Goal: Task Accomplishment & Management: Manage account settings

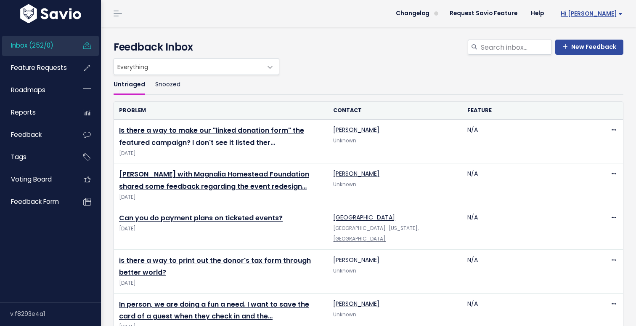
click at [615, 12] on span "Hi [PERSON_NAME]" at bounding box center [592, 14] width 62 height 6
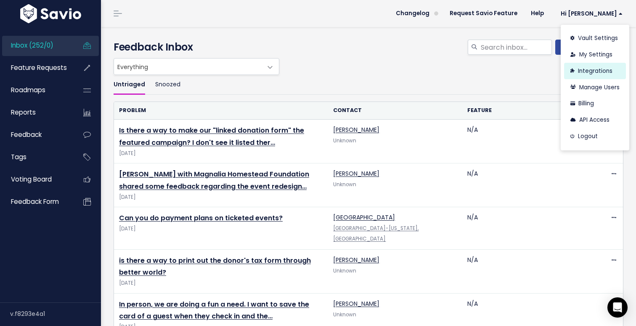
click at [596, 69] on link "Integrations" at bounding box center [595, 71] width 62 height 16
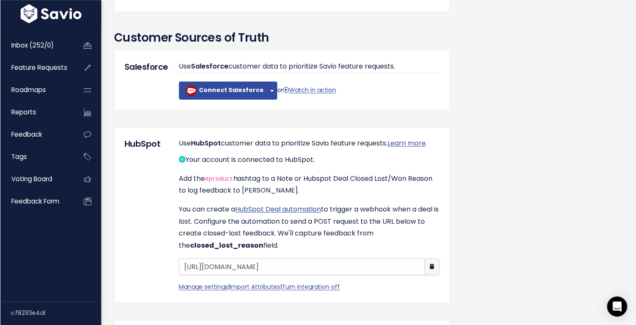
scroll to position [579, 0]
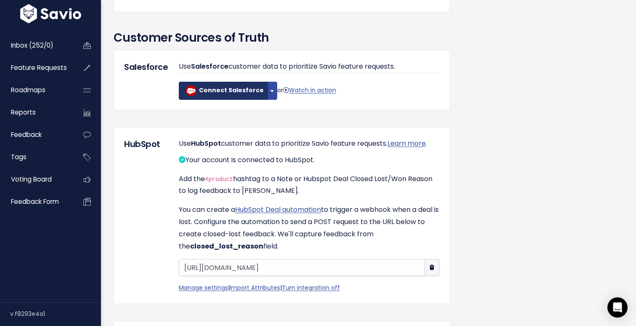
click at [218, 94] on b "Connect Salesforce" at bounding box center [231, 90] width 65 height 8
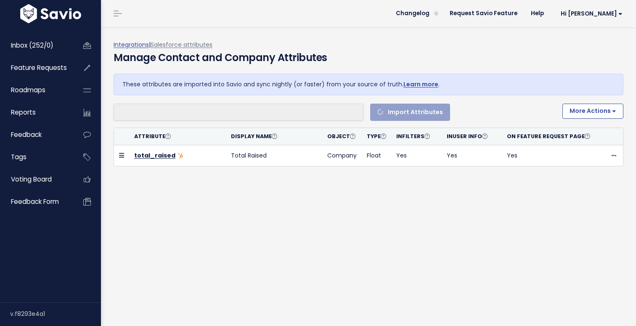
select select
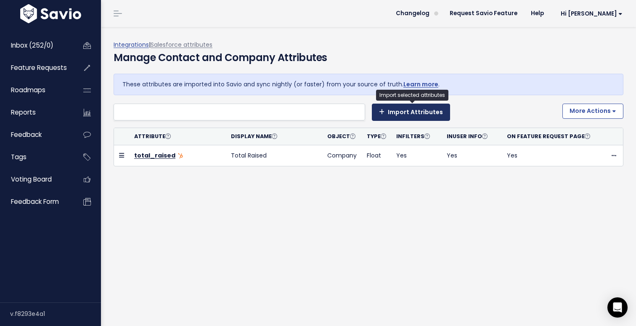
click at [390, 114] on button "Import Attributes" at bounding box center [411, 112] width 78 height 17
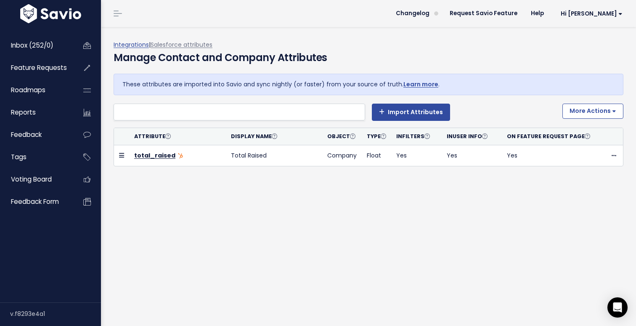
click at [316, 109] on li at bounding box center [237, 112] width 243 height 11
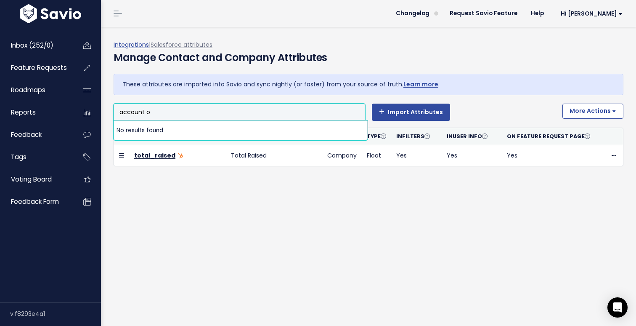
type input "account"
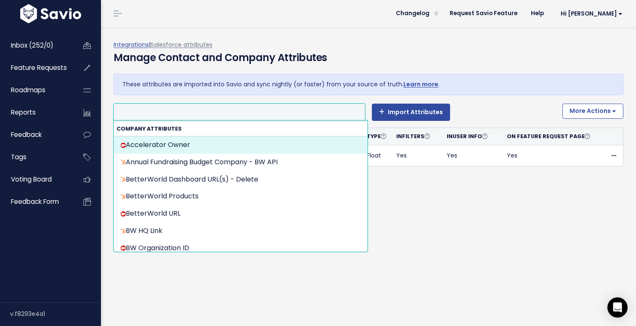
type input "w"
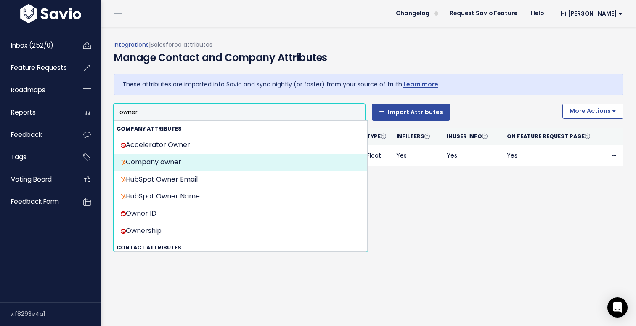
type input "owner"
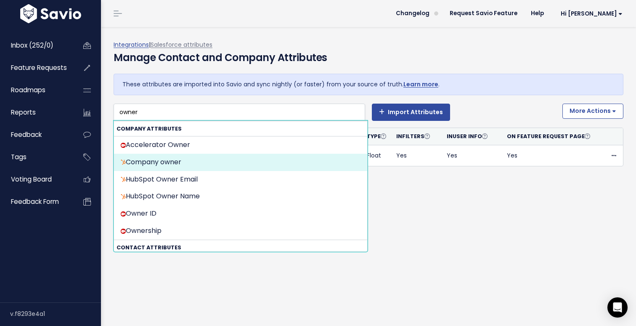
select select "{"id": null, "source_id": 5, "source_name": "HubSpot", "crm_object_type": "APPC…"
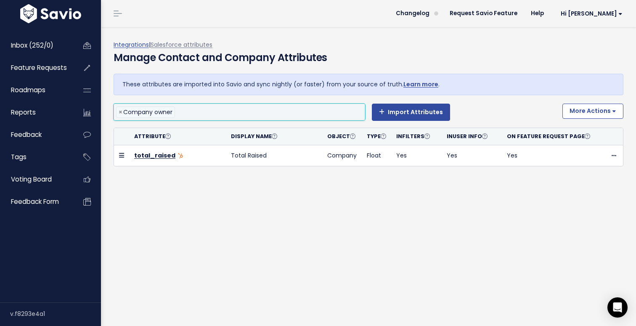
click at [203, 113] on input "search" at bounding box center [190, 112] width 27 height 11
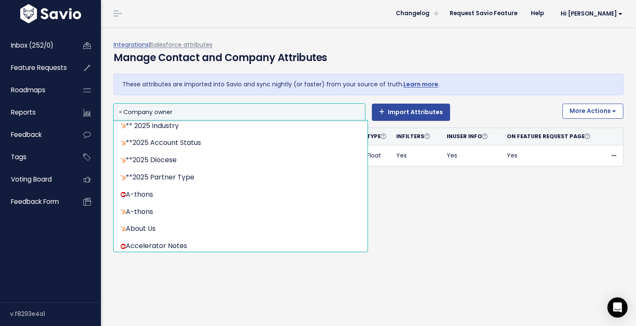
scroll to position [0, 0]
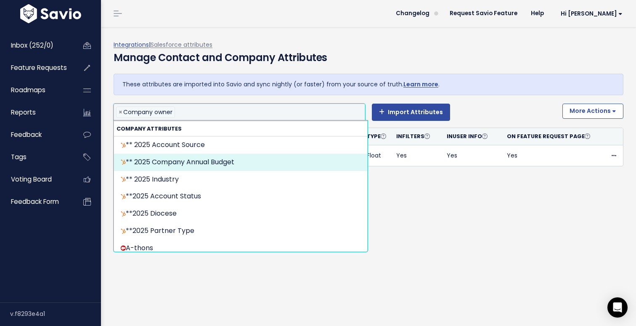
select select "{"id": null, "source_id": 5, "source_name": "HubSpot", "crm_object_type": "APPC…"
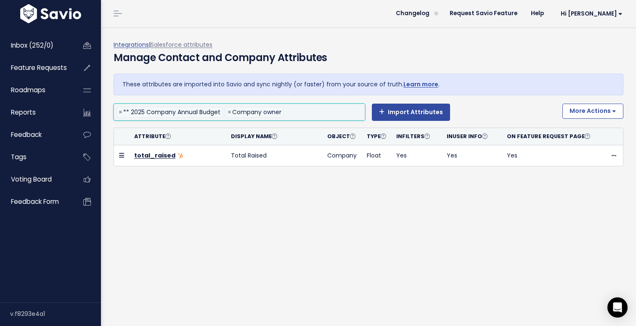
click at [312, 114] on li at bounding box center [322, 112] width 73 height 11
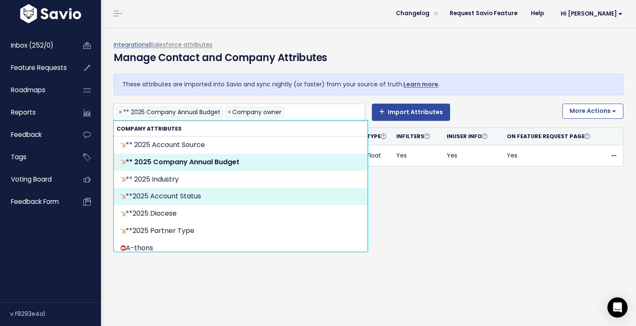
scroll to position [0, 1]
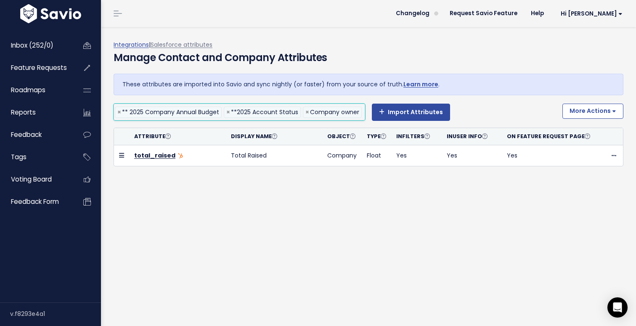
click at [364, 110] on input "search" at bounding box center [366, 112] width 5 height 11
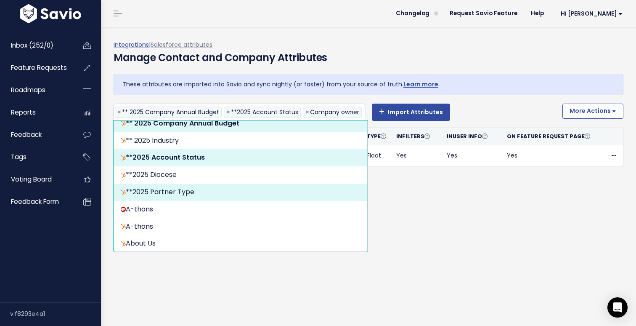
scroll to position [0, 75]
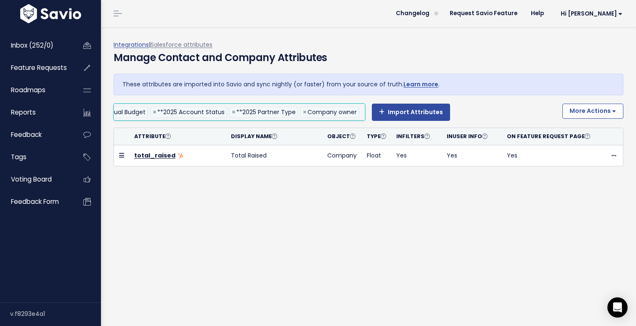
click at [363, 114] on input "search" at bounding box center [363, 112] width 5 height 11
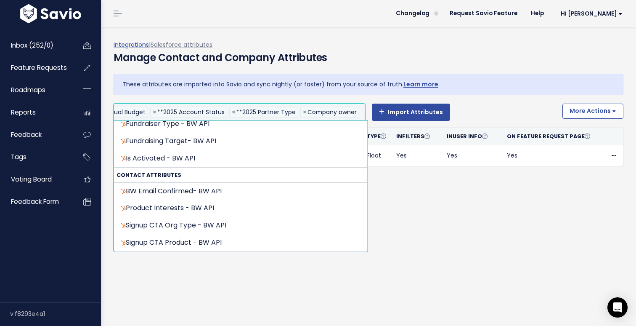
scroll to position [0, 84]
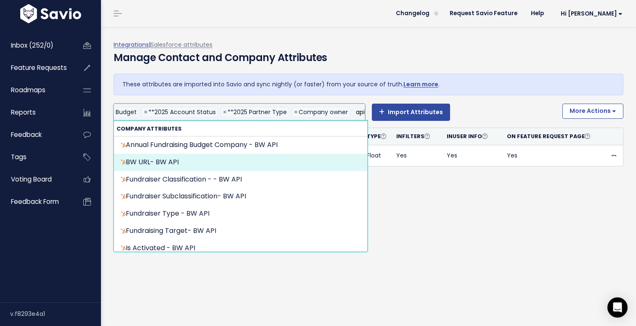
type input "api"
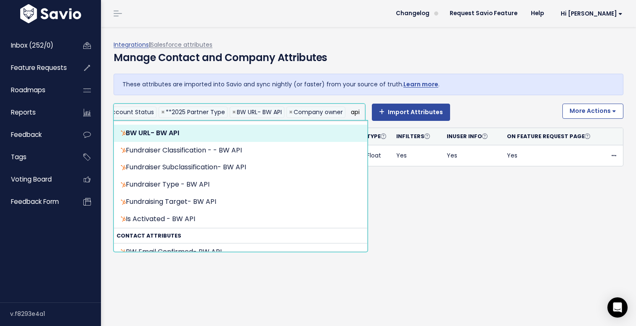
scroll to position [0, 0]
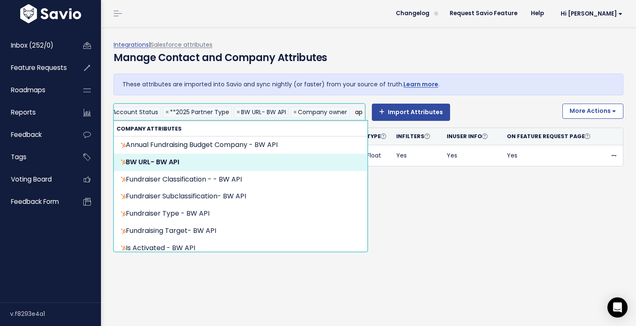
type input "a"
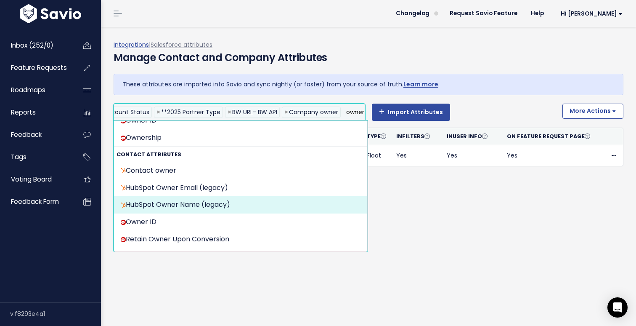
scroll to position [92, 0]
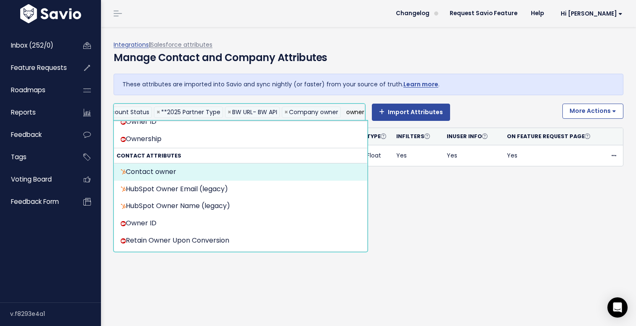
type input "owner"
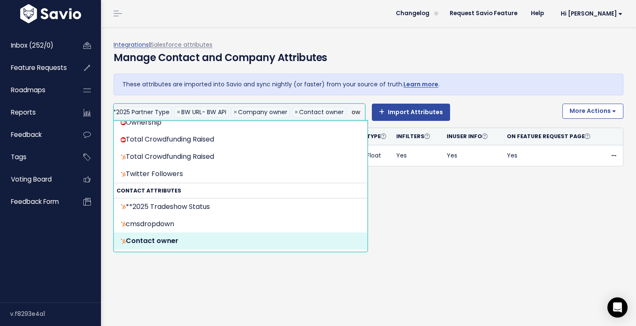
scroll to position [0, 0]
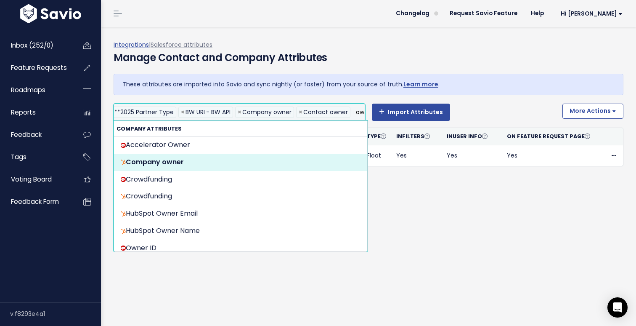
type input "o"
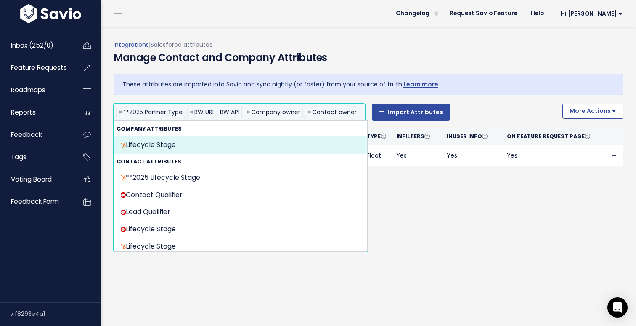
scroll to position [0, 206]
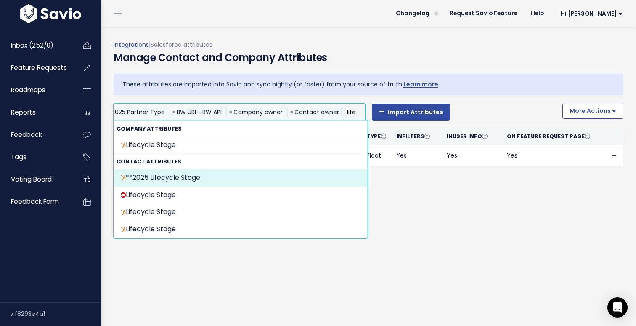
type input "life"
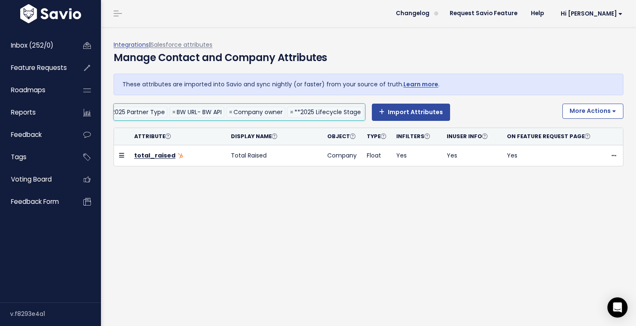
scroll to position [0, 0]
click at [343, 110] on li "× **2025 Lifecycle Stage" at bounding box center [325, 111] width 76 height 11
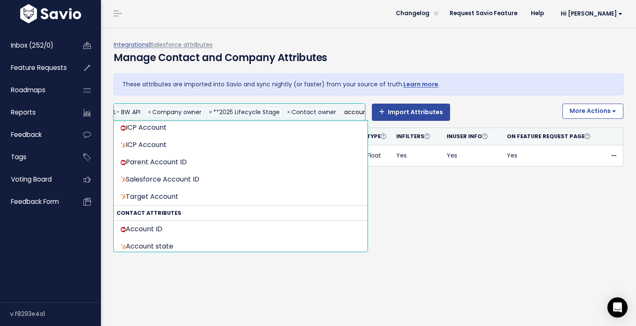
scroll to position [332, 0]
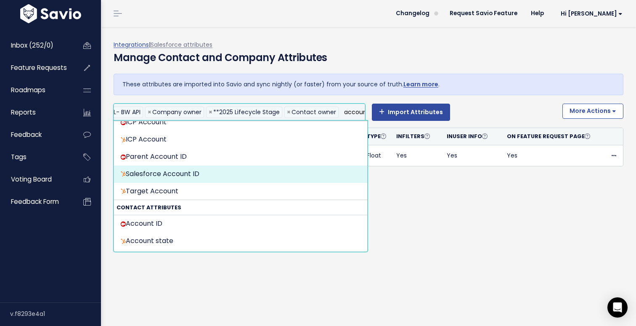
type input "account"
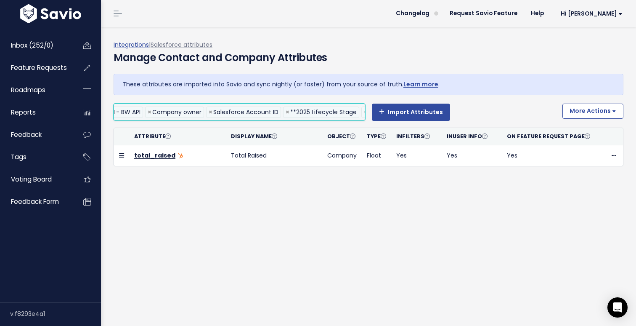
scroll to position [0, 0]
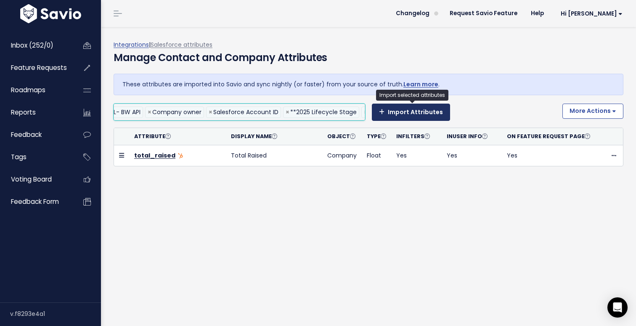
click at [414, 111] on button "Import Attributes" at bounding box center [411, 112] width 78 height 17
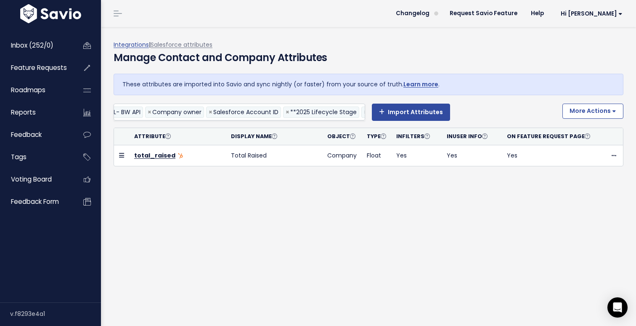
select select
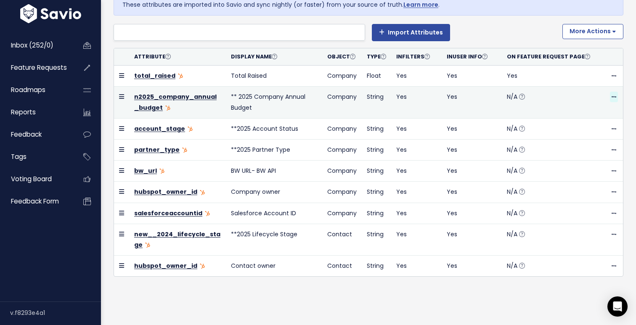
click at [614, 96] on icon at bounding box center [614, 97] width 5 height 5
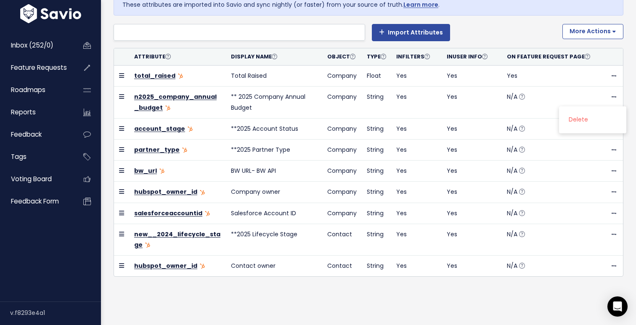
click at [516, 40] on div "** 2025 Account Source ** 2025 Industry **2025 Diocese A-thons A-thons About Us…" at bounding box center [335, 32] width 442 height 17
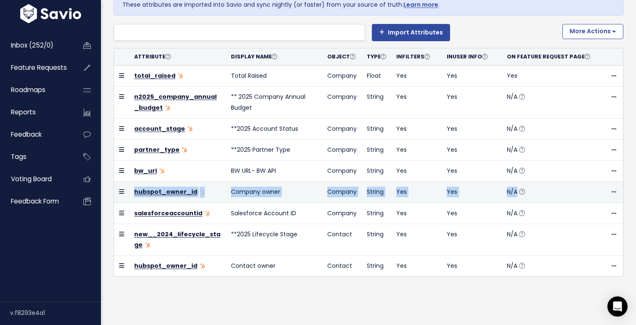
drag, startPoint x: 120, startPoint y: 213, endPoint x: 121, endPoint y: 194, distance: 18.1
click at [121, 194] on tbody "total_raised Total Raised Company Float Yes Yes Yes" at bounding box center [368, 171] width 509 height 211
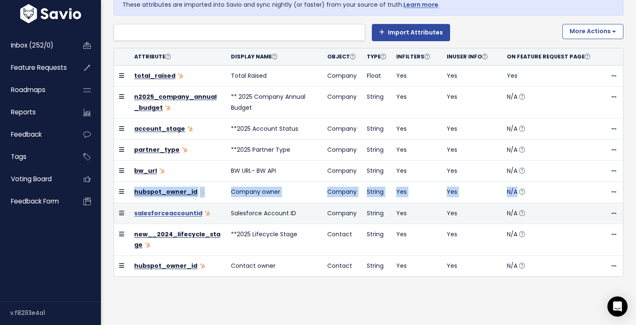
drag, startPoint x: 124, startPoint y: 212, endPoint x: 146, endPoint y: 211, distance: 22.7
click at [146, 211] on tr "salesforceaccountid Salesforce Account ID Company String Yes Yes N/A" at bounding box center [368, 213] width 509 height 21
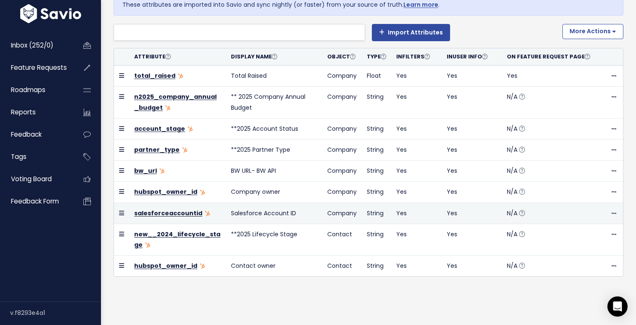
click at [121, 212] on icon at bounding box center [121, 213] width 5 height 6
drag, startPoint x: 121, startPoint y: 212, endPoint x: 132, endPoint y: 213, distance: 10.5
click at [133, 213] on tr "salesforceaccountid Salesforce Account ID Company String Yes Yes N/A" at bounding box center [368, 213] width 509 height 21
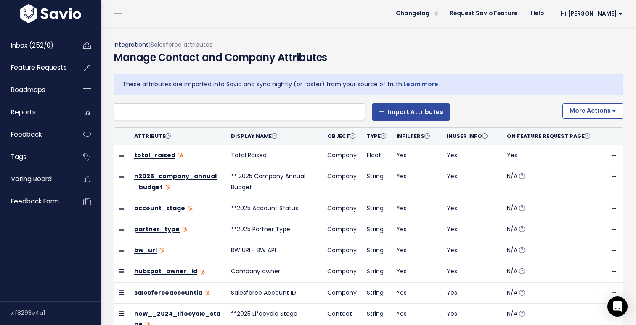
click at [138, 46] on link "Integrations" at bounding box center [131, 44] width 35 height 8
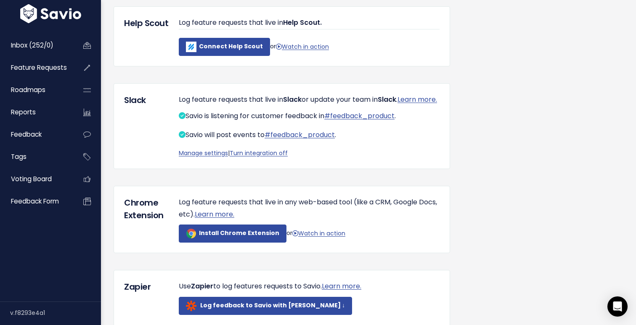
scroll to position [254, 0]
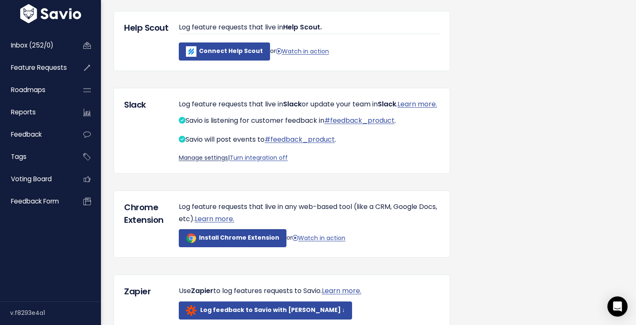
click at [216, 162] on link "Manage settings" at bounding box center [203, 158] width 49 height 8
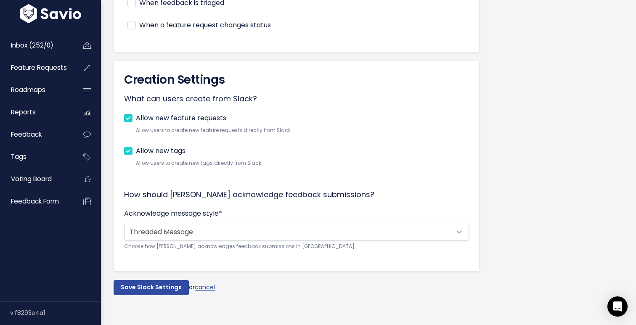
scroll to position [299, 0]
click at [231, 194] on p "How should Savio acknowledge feedback submissions?" at bounding box center [296, 195] width 345 height 13
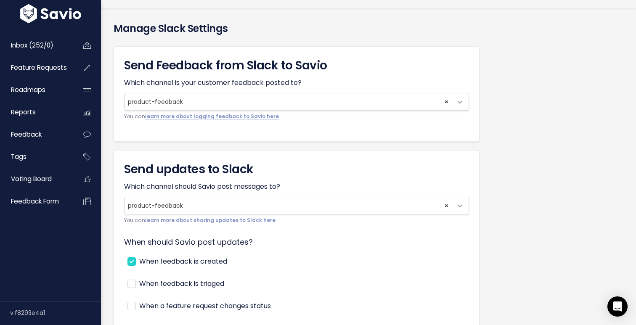
scroll to position [16, 0]
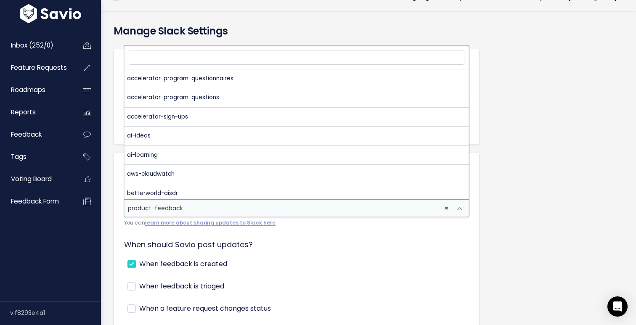
click at [213, 208] on span "× product-feedback" at bounding box center [288, 208] width 327 height 17
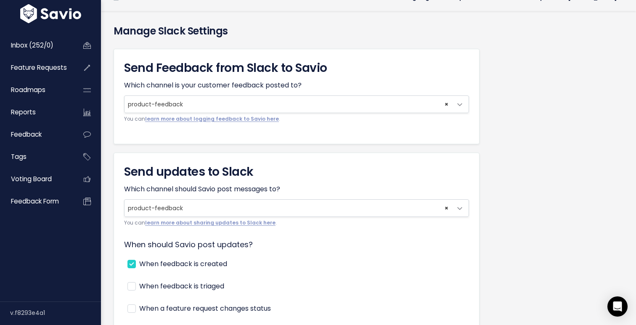
click at [106, 187] on div "Manage Slack Settings Send Feedback from Slack to Savio Which channel is your c…" at bounding box center [368, 311] width 535 height 601
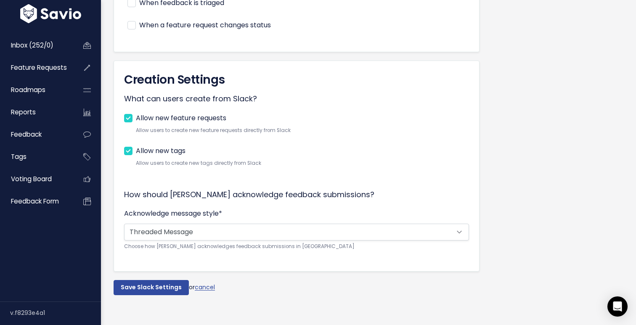
scroll to position [299, 0]
click at [146, 287] on input "Save Slack Settings" at bounding box center [151, 288] width 75 height 15
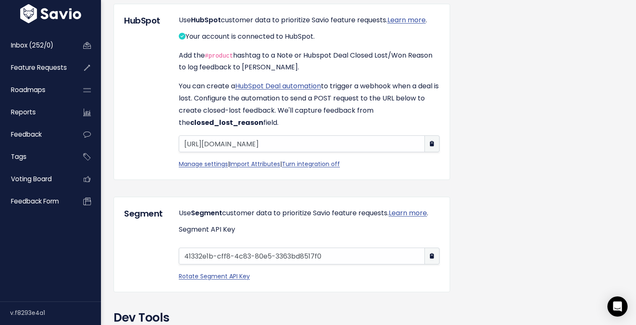
scroll to position [713, 0]
click at [200, 169] on link "Manage settings" at bounding box center [203, 164] width 49 height 8
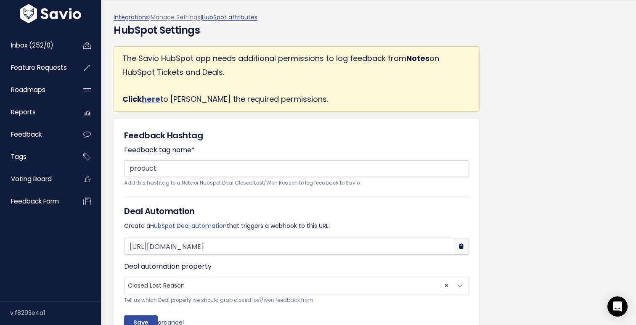
scroll to position [29, 0]
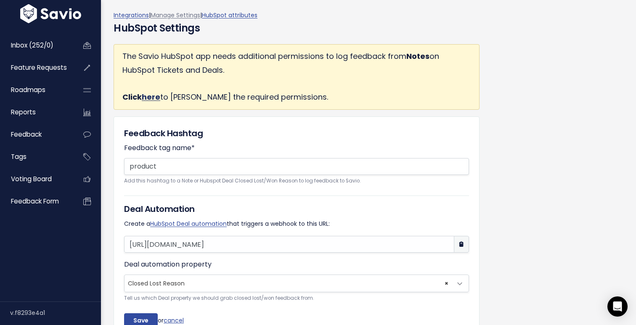
click at [150, 97] on link "here" at bounding box center [151, 97] width 19 height 11
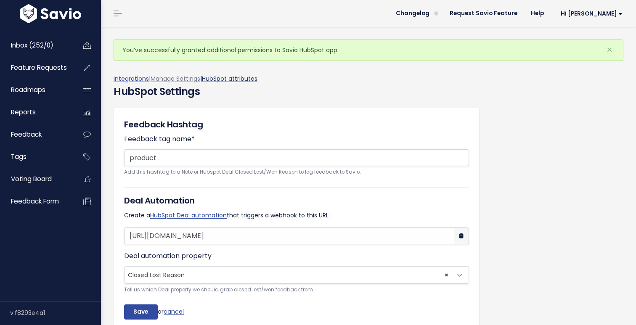
click at [231, 82] on link "HubSpot attributes" at bounding box center [230, 78] width 56 height 8
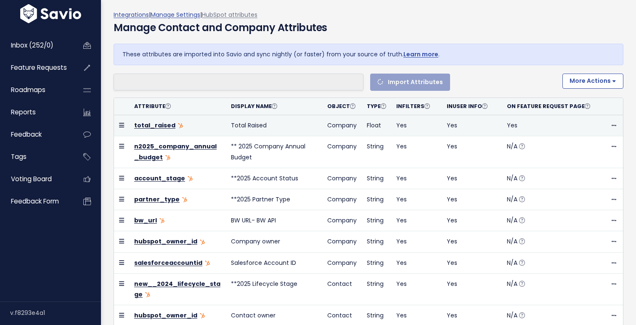
scroll to position [29, 0]
select select
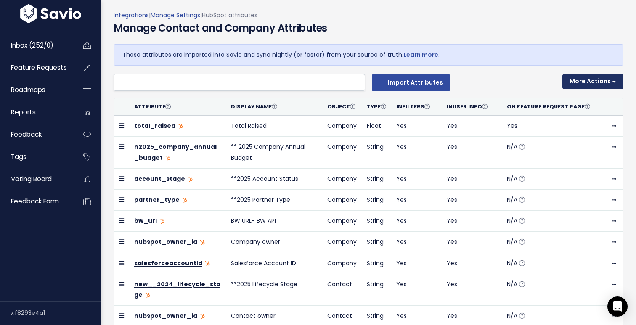
click at [598, 87] on button "More Actions" at bounding box center [593, 81] width 61 height 15
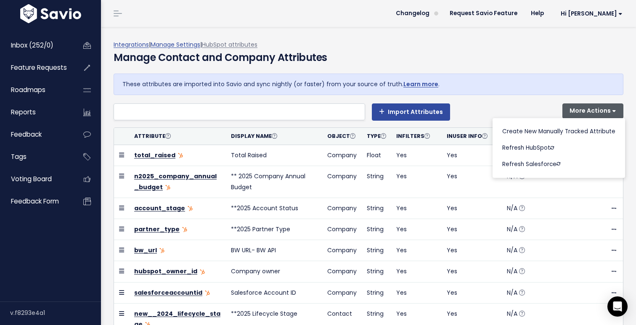
click at [520, 104] on div "** 2025 Account Source ** 2025 Industry **2025 Diocese A-thons A-thons About Us…" at bounding box center [335, 112] width 442 height 17
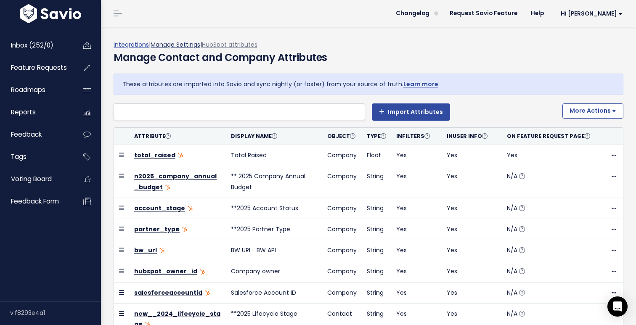
click at [179, 46] on link "Manage Settings" at bounding box center [176, 44] width 50 height 8
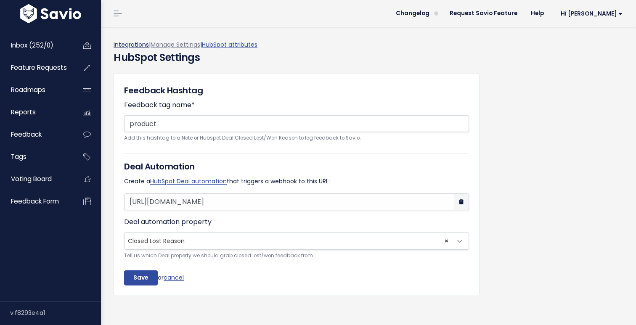
click at [129, 45] on link "Integrations" at bounding box center [131, 44] width 35 height 8
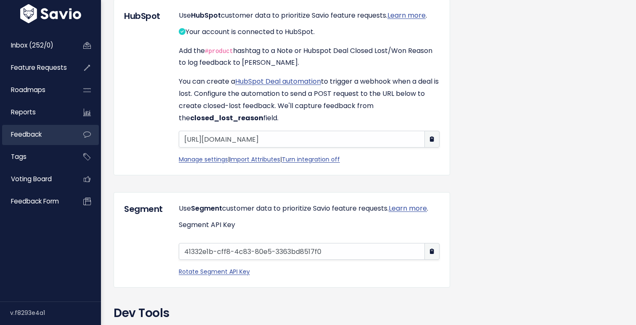
click at [37, 134] on span "Feedback" at bounding box center [26, 134] width 31 height 9
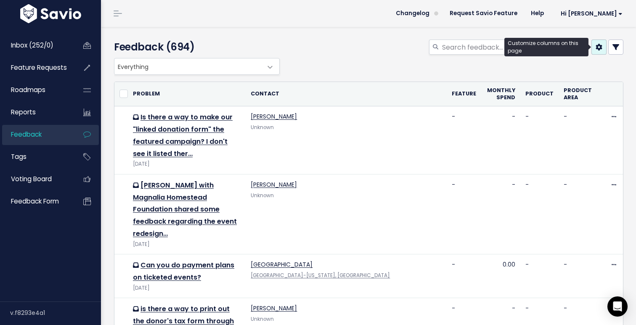
click at [600, 45] on icon at bounding box center [599, 47] width 7 height 7
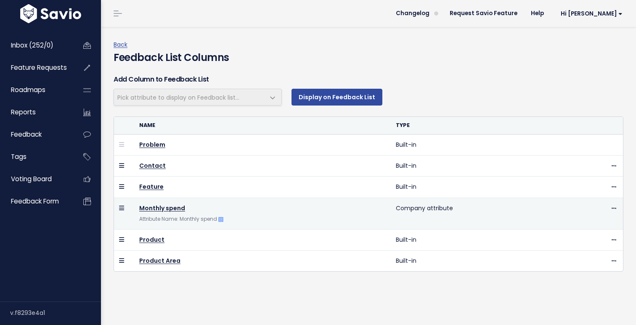
select select
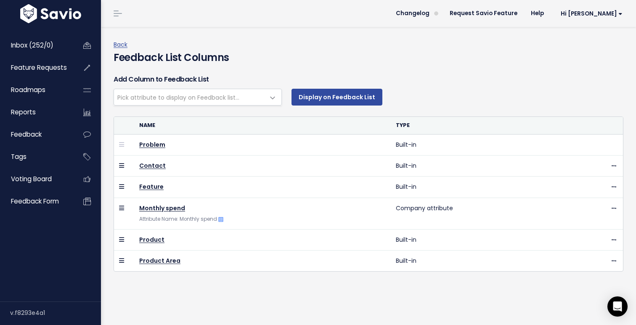
click at [224, 94] on span "Pick attribute to display on Feedback list..." at bounding box center [178, 97] width 122 height 8
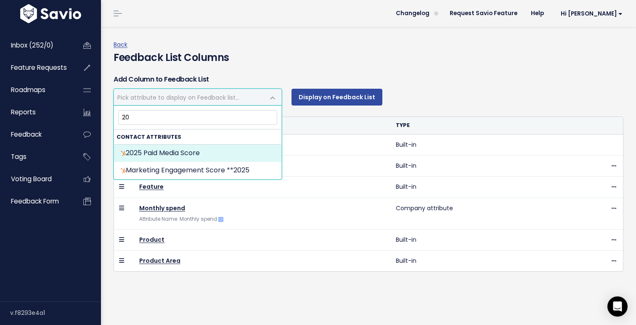
type input "2"
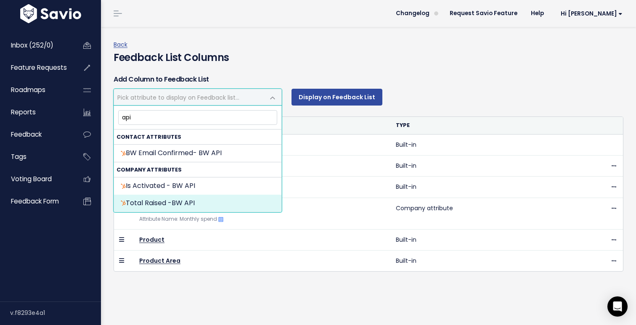
type input "api"
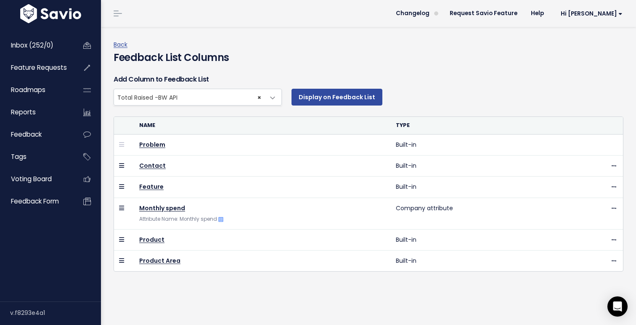
click at [231, 98] on span "× Total Raised -BW API" at bounding box center [189, 97] width 151 height 16
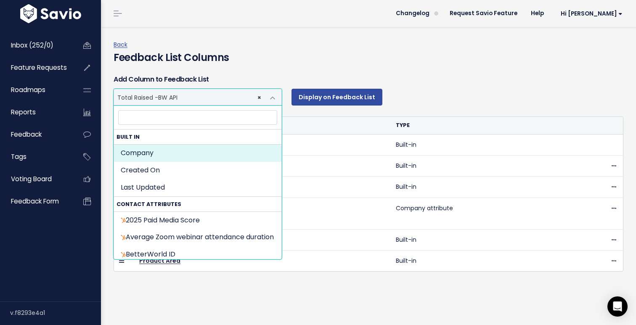
select select "sync_company"
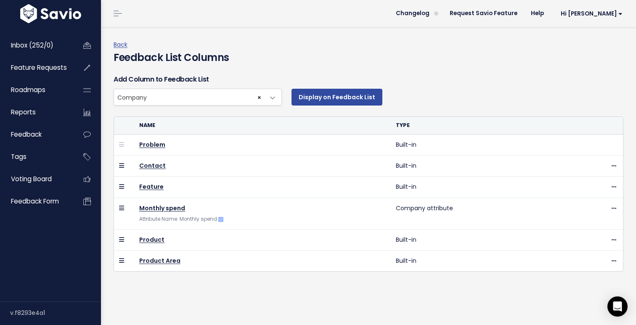
select select
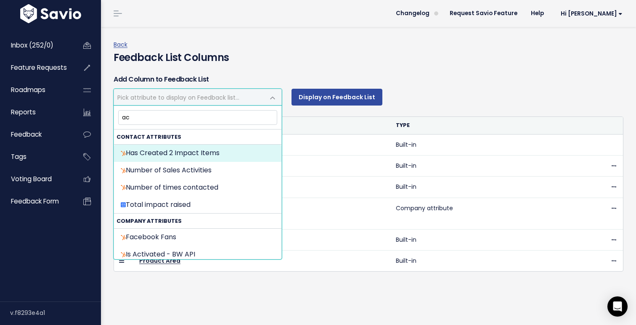
type input "a"
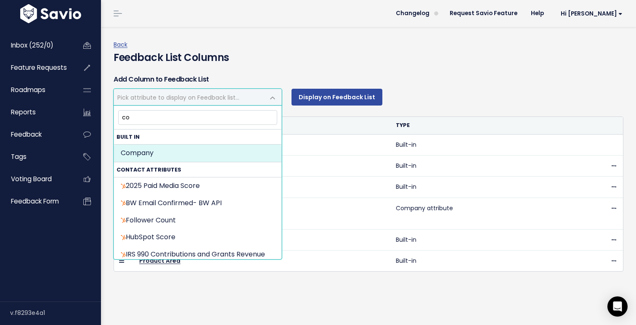
type input "c"
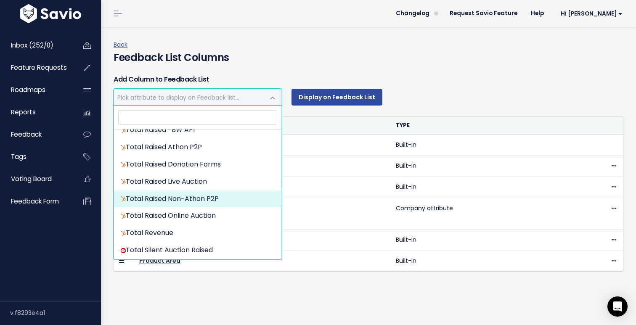
scroll to position [2037, 0]
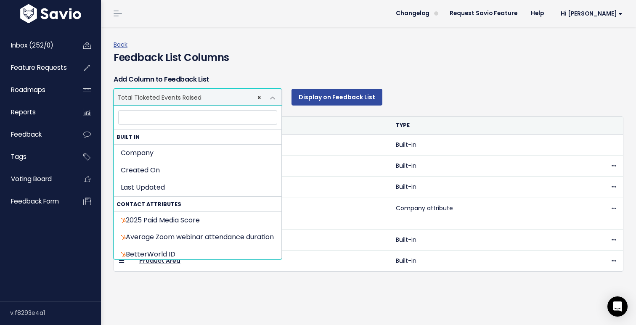
click at [241, 99] on span "× Total Ticketed Events Raised" at bounding box center [189, 97] width 151 height 16
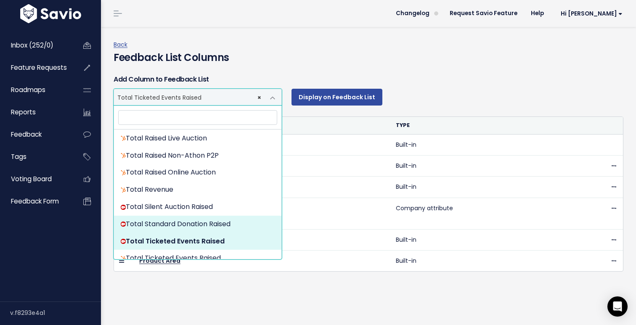
select select "{"id": null, "source_id": 6, "source_name": "Salesforce", "crm_object_type": "A…"
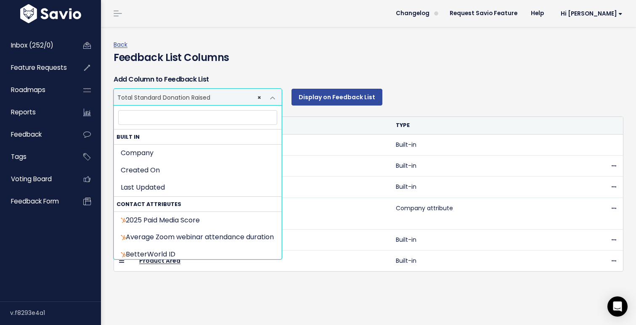
click at [238, 95] on span "× Total Standard Donation Raised" at bounding box center [189, 97] width 151 height 16
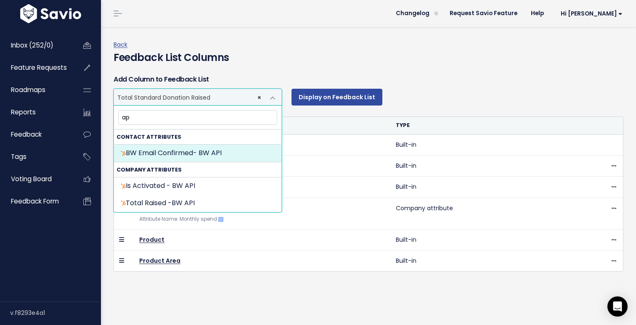
scroll to position [0, 0]
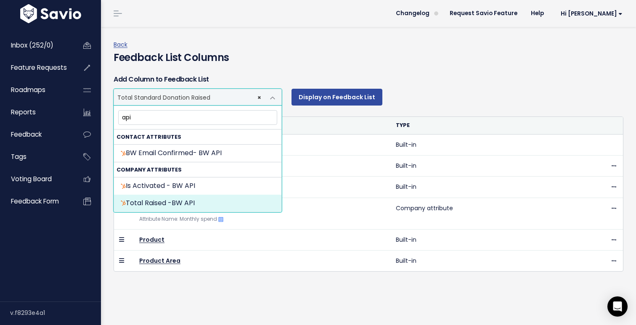
type input "api"
select select "{"id": 59567, "source_id": 5, "source_name": "HubSpot", "crm_object_type": "APP…"
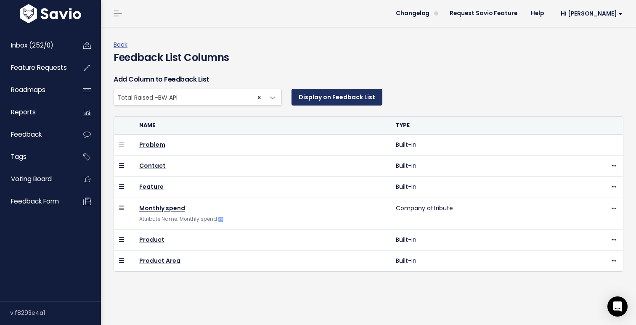
click at [341, 96] on button "Display on Feedback List" at bounding box center [337, 97] width 91 height 17
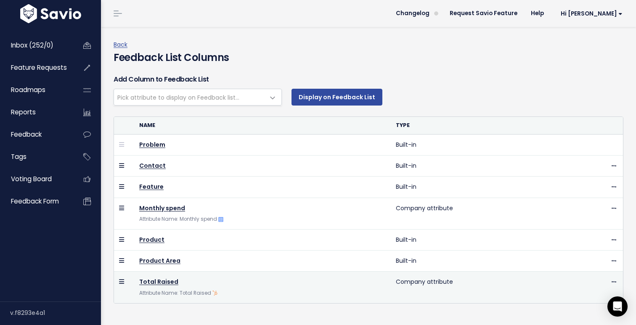
select select
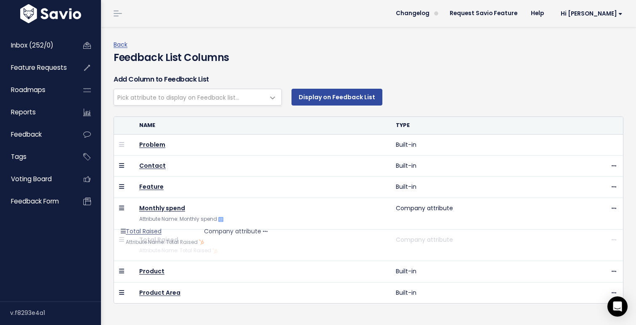
drag, startPoint x: 121, startPoint y: 280, endPoint x: 128, endPoint y: 235, distance: 46.0
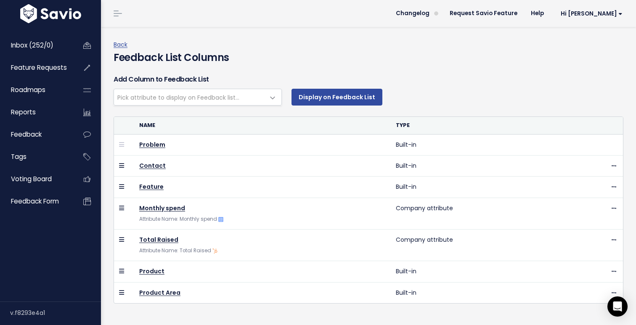
click at [271, 98] on span at bounding box center [272, 98] width 17 height 17
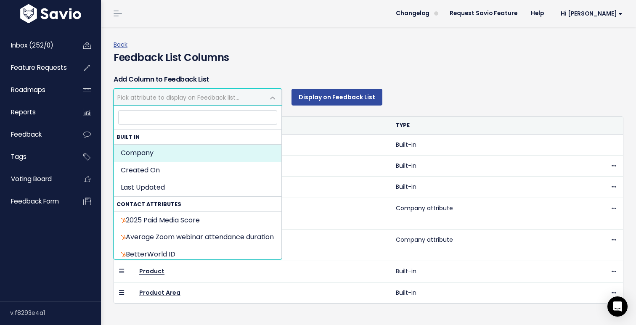
click at [186, 98] on span "Pick attribute to display on Feedback list..." at bounding box center [178, 97] width 122 height 8
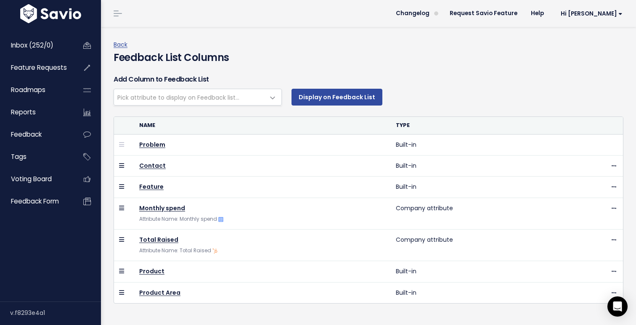
click at [135, 91] on span "Pick attribute to display on Feedback list..." at bounding box center [189, 97] width 151 height 16
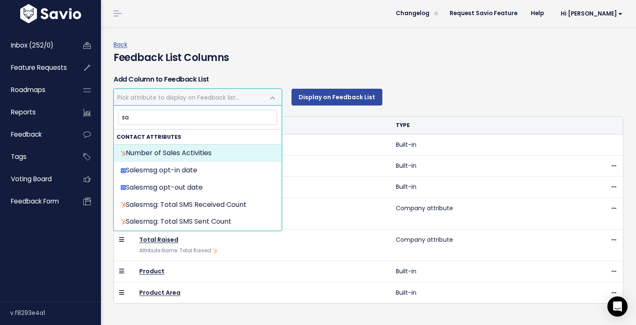
type input "s"
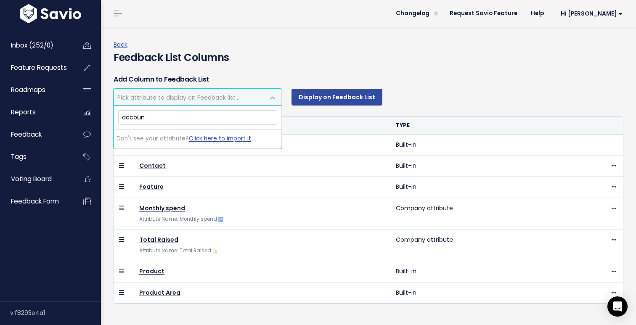
type input "account"
type input "accou"
click at [228, 140] on link "Click here to import it" at bounding box center [220, 139] width 62 height 8
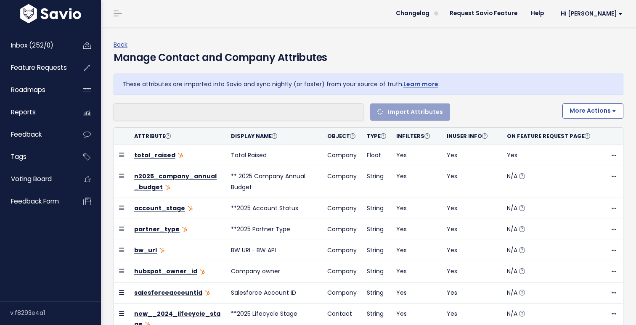
select select
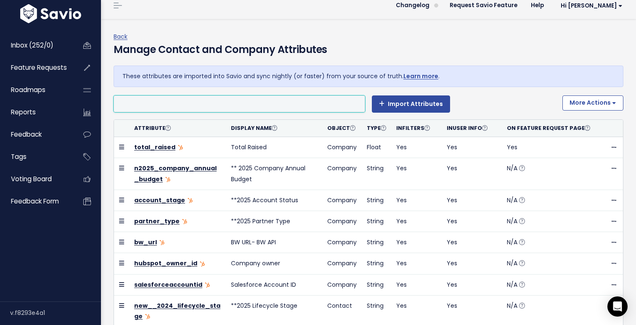
click at [374, 43] on div "Manage Contact and Company Attributes" at bounding box center [369, 54] width 510 height 24
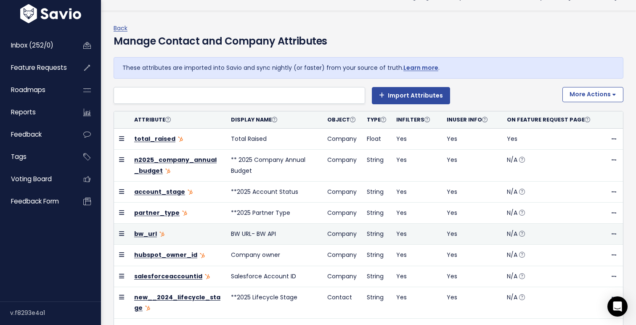
scroll to position [8, 0]
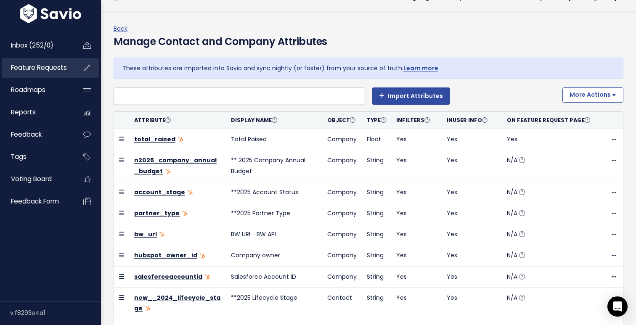
click at [53, 67] on span "Feature Requests" at bounding box center [39, 67] width 56 height 9
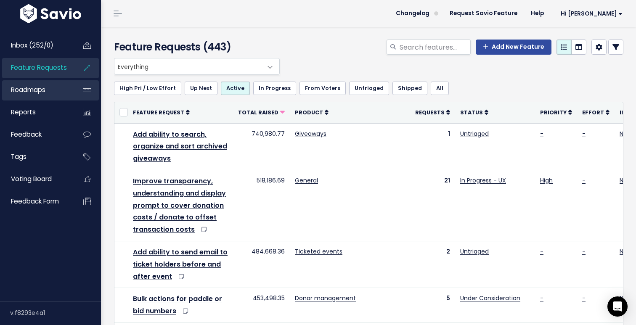
click at [50, 90] on link "Roadmaps" at bounding box center [36, 89] width 68 height 19
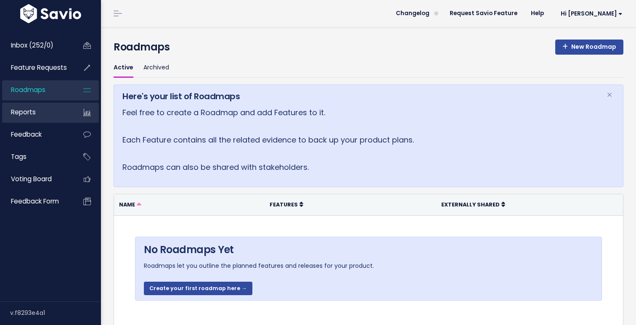
click at [44, 114] on link "Reports" at bounding box center [36, 112] width 68 height 19
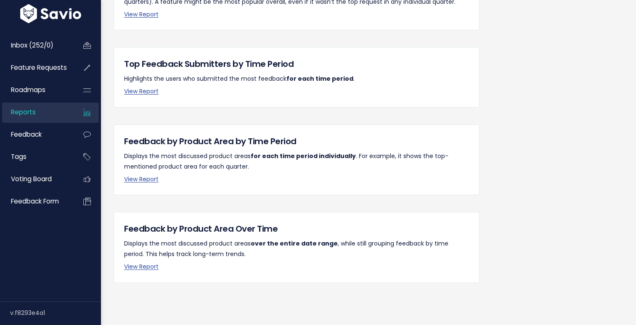
scroll to position [203, 0]
click at [38, 135] on span "Feedback" at bounding box center [26, 134] width 31 height 9
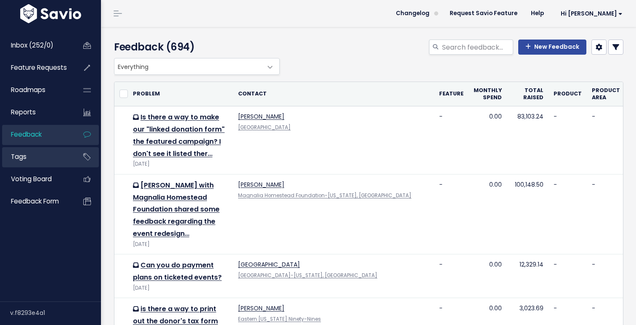
click at [31, 157] on link "Tags" at bounding box center [36, 156] width 68 height 19
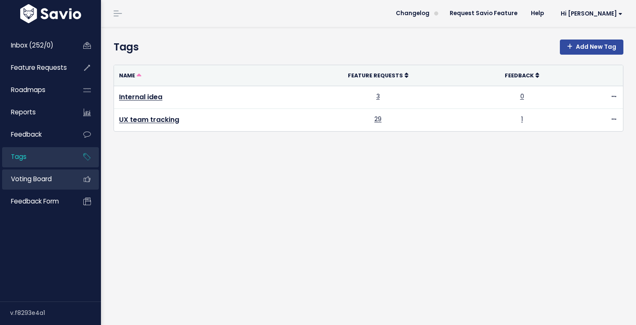
click at [30, 180] on span "Voting Board" at bounding box center [31, 179] width 41 height 9
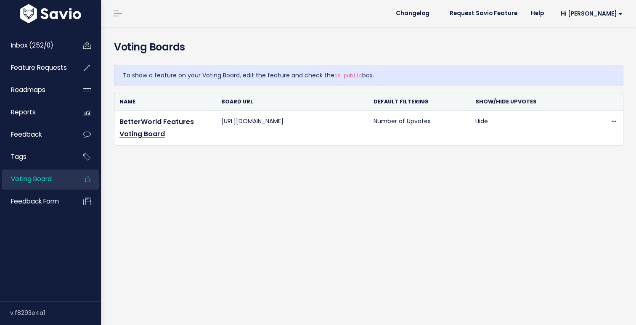
click at [35, 199] on span "Feedback form" at bounding box center [35, 201] width 48 height 9
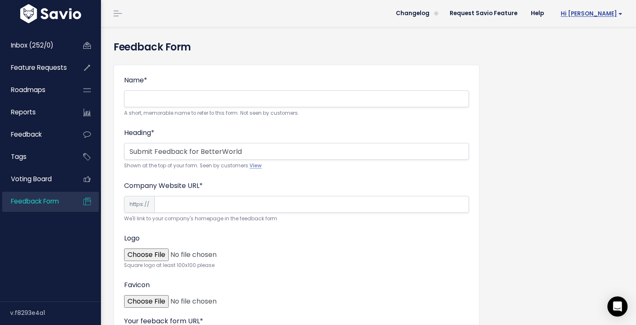
click at [598, 12] on span "Hi [PERSON_NAME]" at bounding box center [592, 14] width 62 height 6
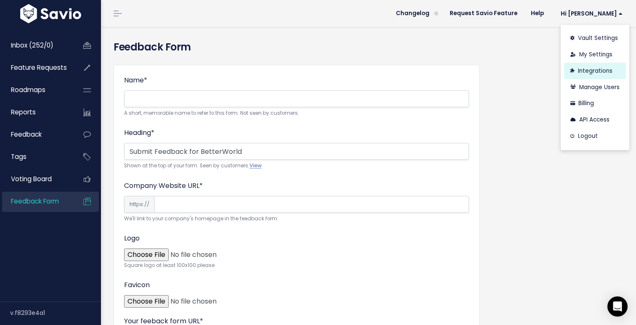
click at [594, 71] on link "Integrations" at bounding box center [595, 71] width 62 height 16
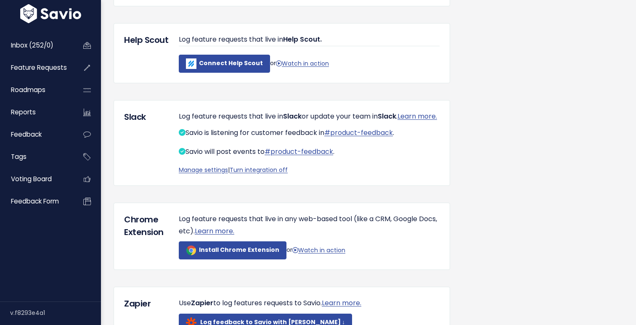
scroll to position [247, 0]
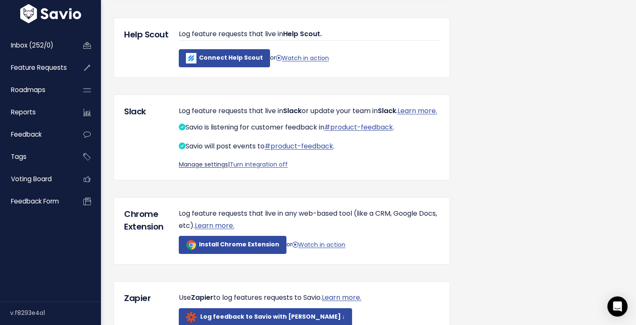
click at [212, 169] on link "Manage settings" at bounding box center [203, 164] width 49 height 8
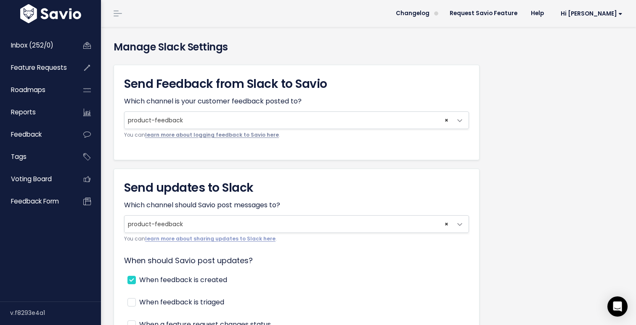
click at [201, 136] on link "learn more about logging feedback to Savio here" at bounding box center [212, 135] width 134 height 7
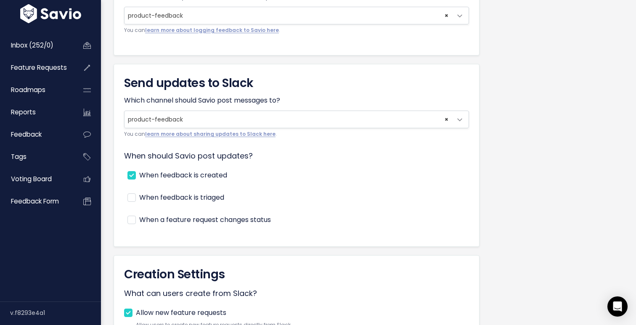
scroll to position [109, 0]
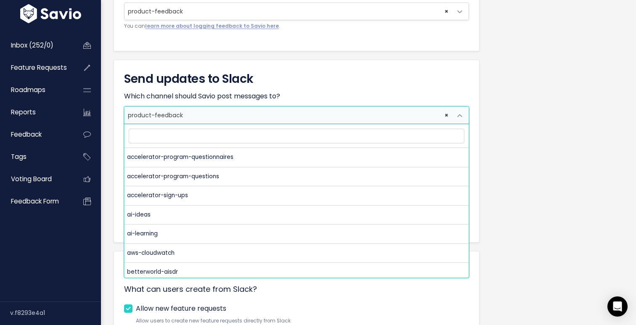
click at [363, 114] on span "× product-feedback" at bounding box center [288, 115] width 327 height 17
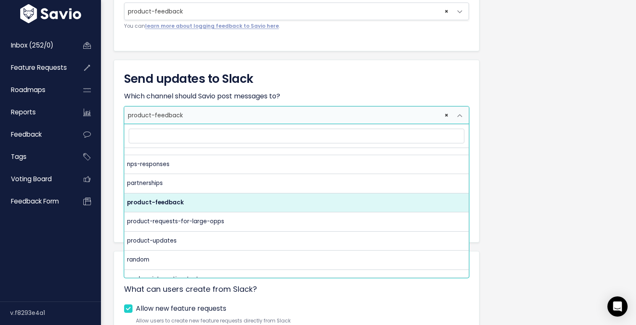
click at [378, 96] on div "Which channel should Savio post messages to? accelerator-program-questionnaires…" at bounding box center [296, 112] width 345 height 43
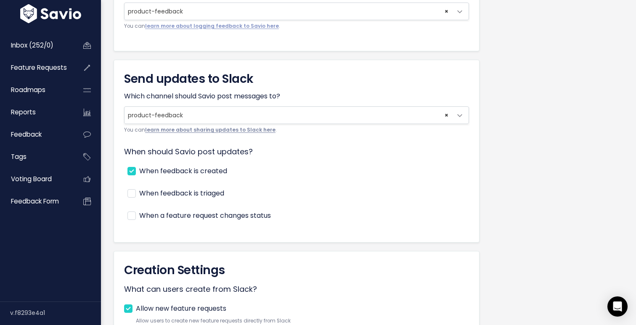
click at [186, 129] on link "learn more about sharing updates to Slack here" at bounding box center [210, 130] width 130 height 7
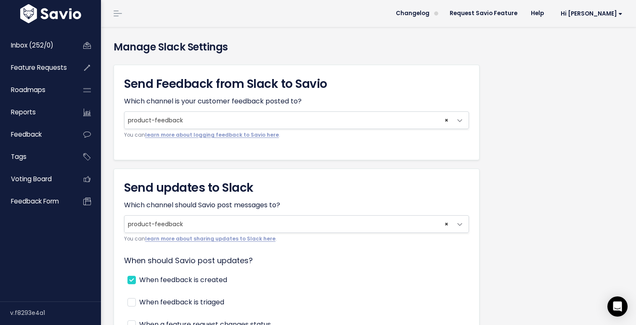
scroll to position [0, 0]
click at [611, 14] on span "Hi [PERSON_NAME]" at bounding box center [592, 14] width 62 height 6
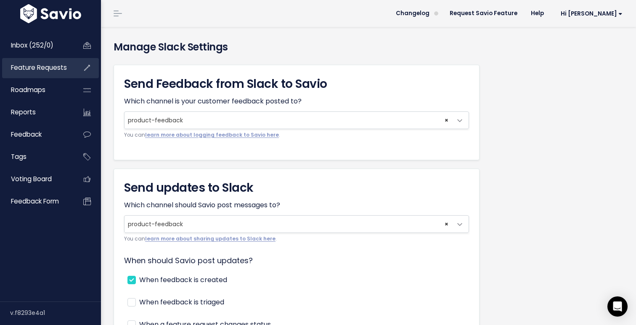
click at [51, 73] on link "Feature Requests" at bounding box center [36, 67] width 68 height 19
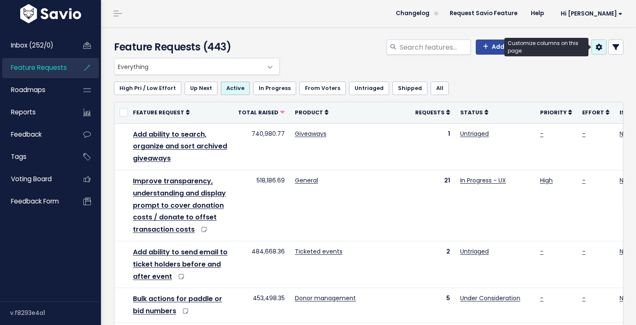
click at [603, 46] on icon at bounding box center [599, 47] width 7 height 7
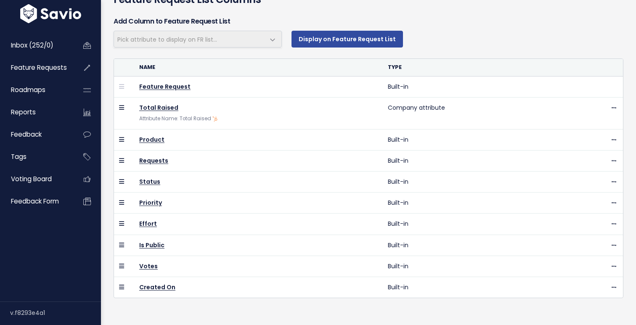
scroll to position [60, 0]
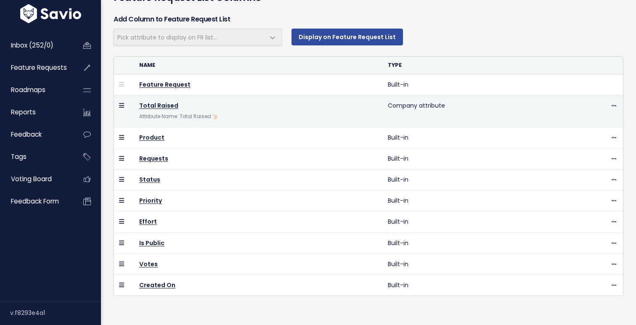
select select
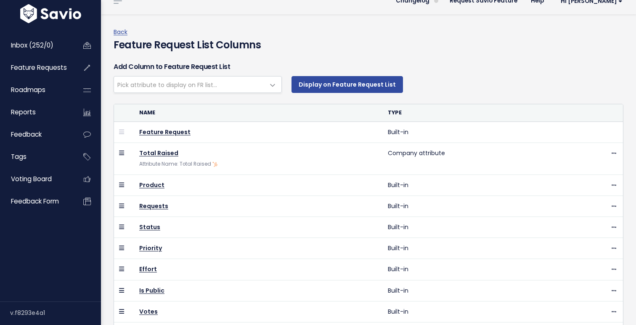
scroll to position [11, 0]
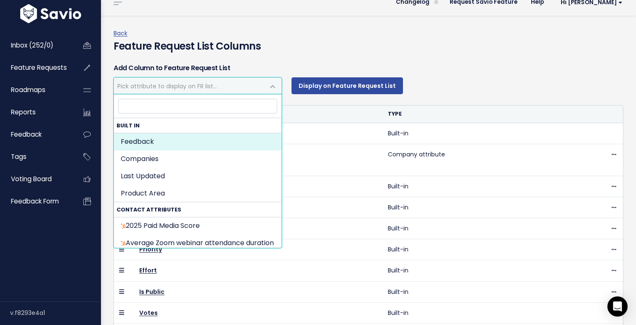
click at [268, 82] on span at bounding box center [272, 86] width 17 height 17
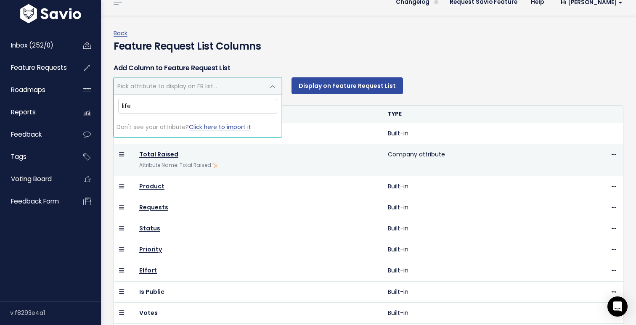
scroll to position [0, 0]
type input "l"
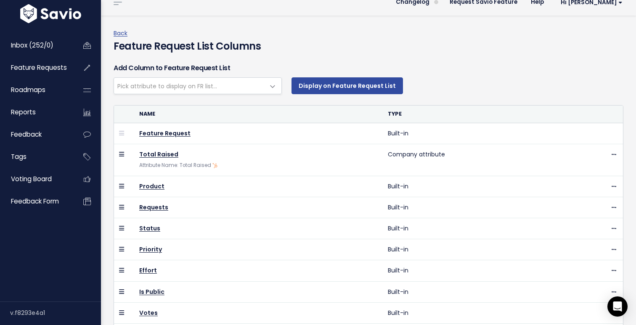
click at [485, 83] on div "Display on Feature Request List" at bounding box center [454, 85] width 338 height 17
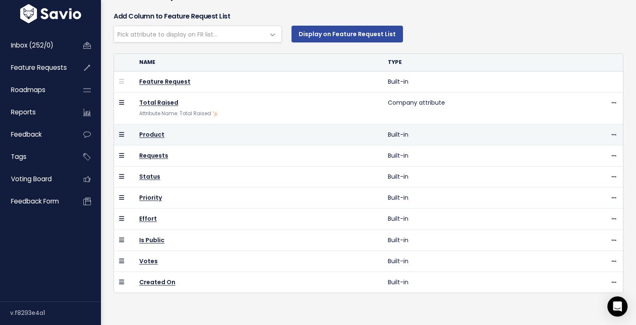
scroll to position [63, 0]
click at [612, 134] on icon at bounding box center [614, 135] width 5 height 5
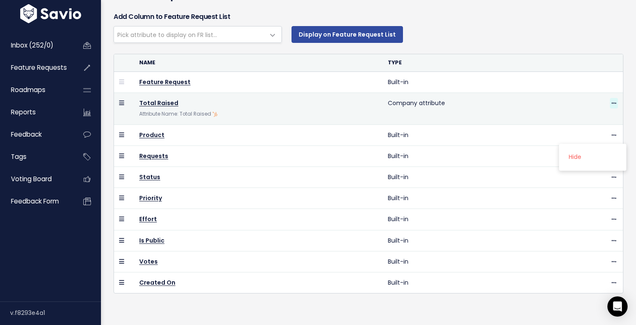
click at [613, 101] on icon at bounding box center [614, 103] width 5 height 5
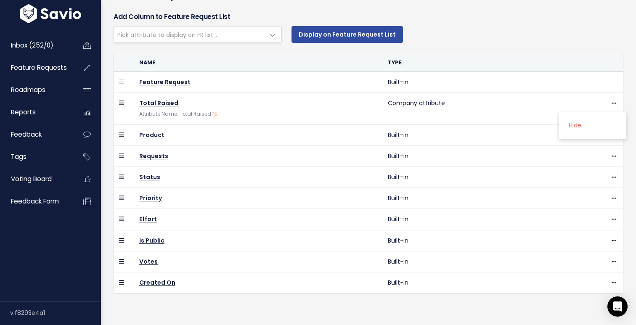
click at [523, 35] on div "Display on Feature Request List" at bounding box center [454, 34] width 338 height 17
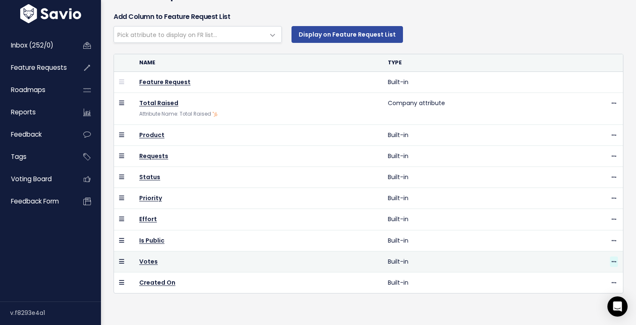
click at [614, 262] on icon at bounding box center [614, 262] width 5 height 5
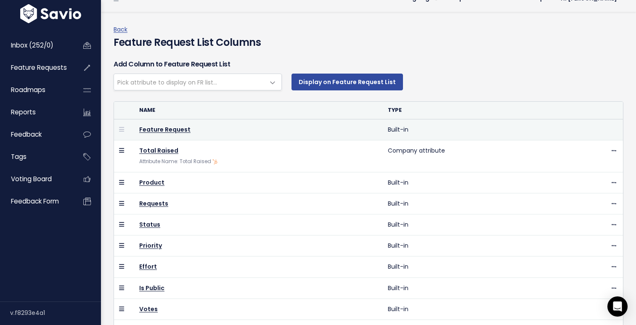
scroll to position [15, 0]
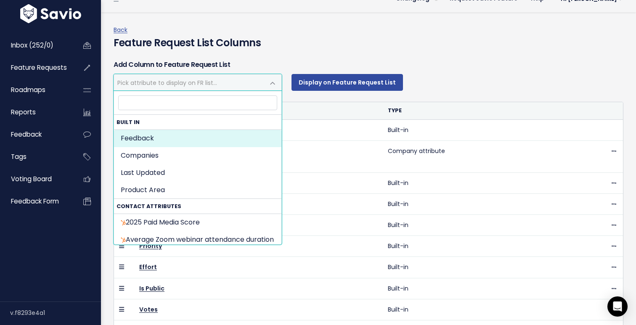
click at [267, 79] on span at bounding box center [272, 83] width 17 height 17
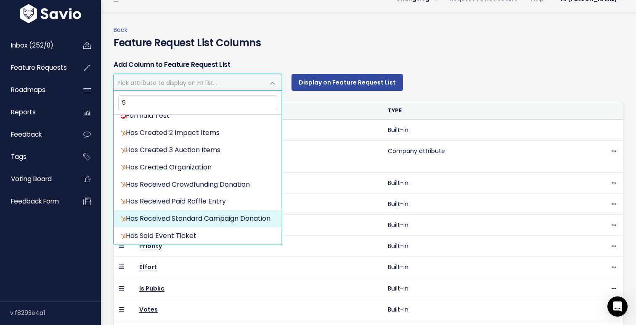
scroll to position [0, 0]
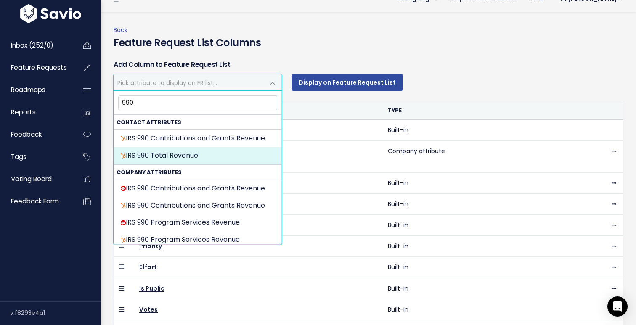
type input "990"
select select "{"id": null, "source_id": 5, "source_name": "HubSpot", "crm_object_type": "APPU…"
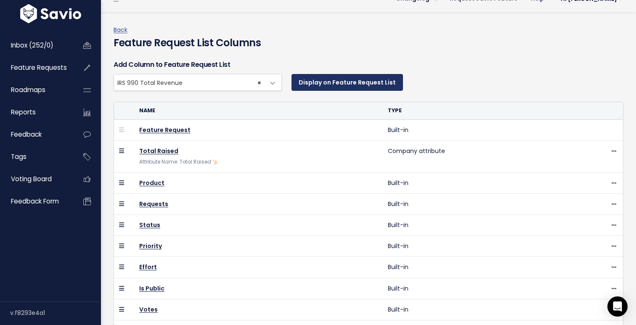
click at [351, 83] on button "Display on Feature Request List" at bounding box center [348, 82] width 112 height 17
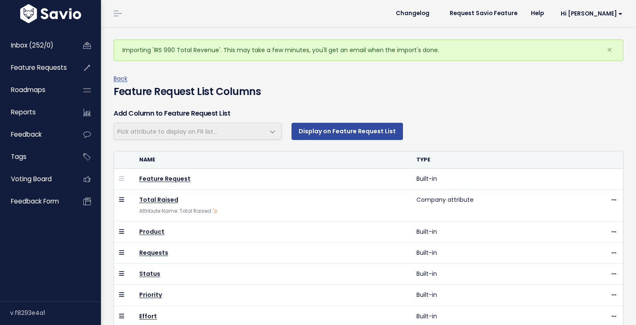
scroll to position [15, 0]
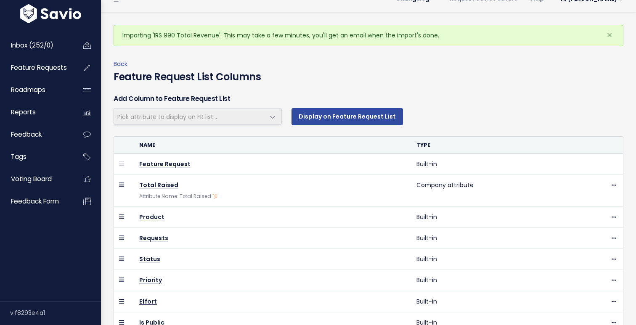
click at [258, 134] on div "Name Type Feature Request Built-in Total Raised Attribute Name: Total Raised Co…" at bounding box center [369, 272] width 510 height 285
click at [265, 120] on span at bounding box center [272, 117] width 17 height 17
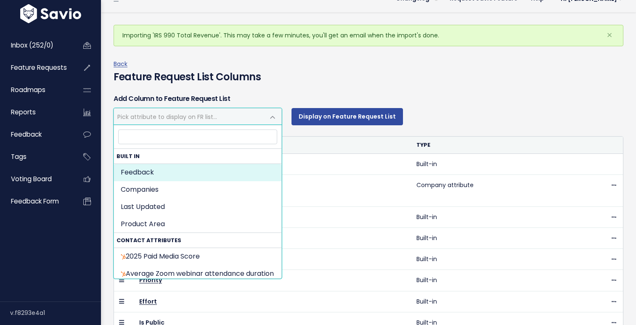
click at [270, 119] on span at bounding box center [272, 117] width 17 height 17
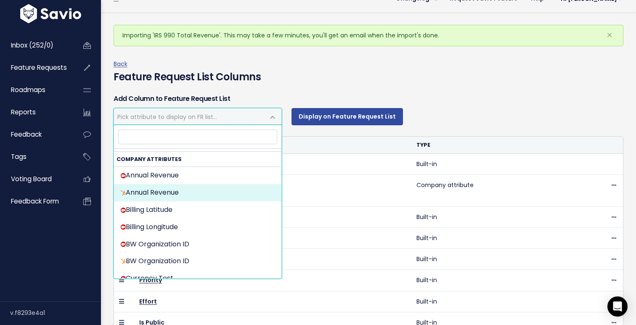
scroll to position [1195, 0]
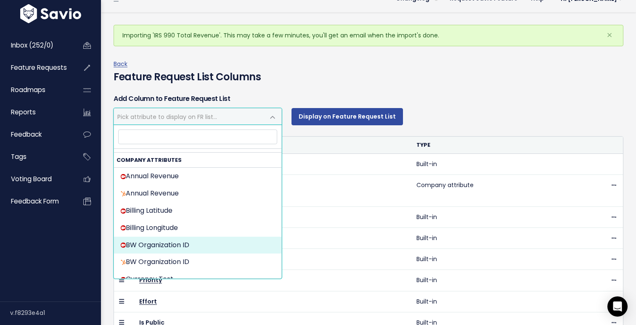
select select "{"id": null, "source_id": 6, "source_name": "Salesforce", "crm_object_type": "A…"
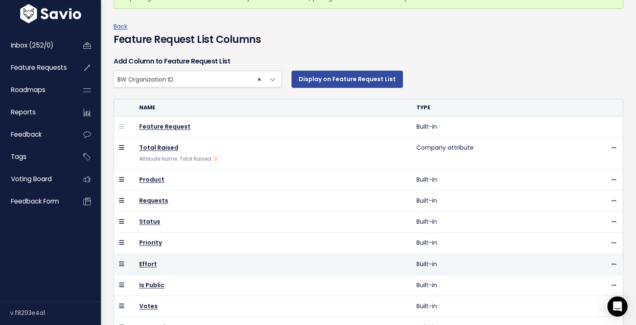
scroll to position [2, 0]
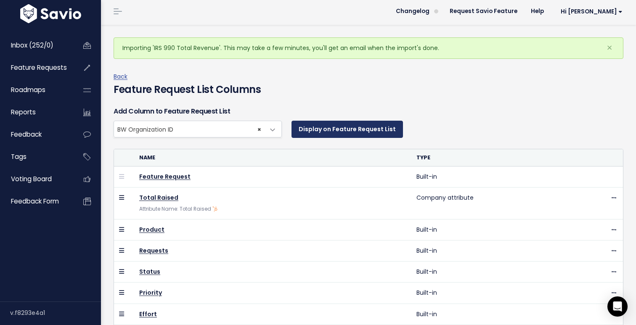
click at [328, 128] on button "Display on Feature Request List" at bounding box center [348, 129] width 112 height 17
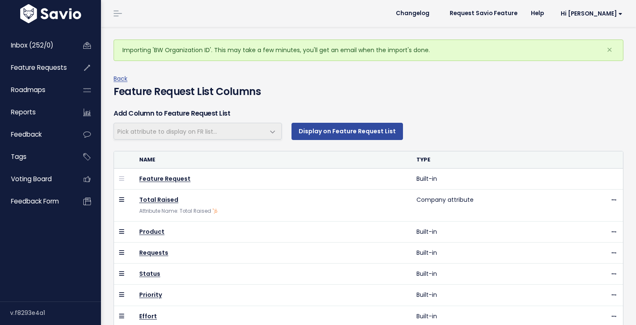
scroll to position [2, 0]
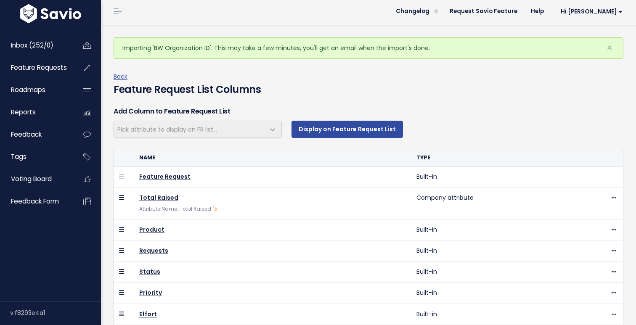
click at [230, 129] on span "Pick attribute to display on FR list..." at bounding box center [189, 129] width 151 height 16
click at [272, 128] on span at bounding box center [272, 130] width 17 height 17
click at [223, 128] on span "Pick attribute to display on FR list..." at bounding box center [189, 129] width 151 height 16
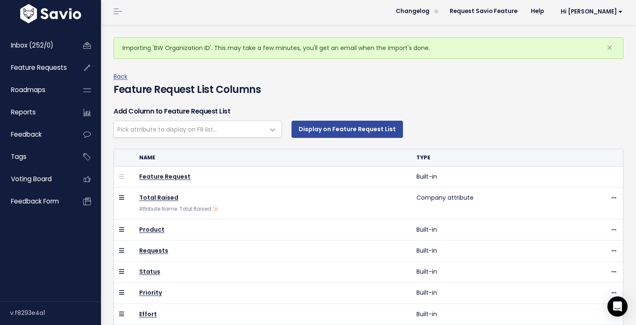
click at [271, 129] on span at bounding box center [272, 130] width 17 height 17
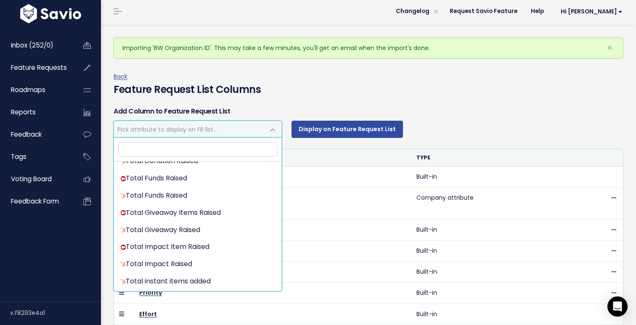
scroll to position [1737, 0]
select select "{"id": null, "source_id": 6, "source_name": "Salesforce", "crm_object_type": "A…"
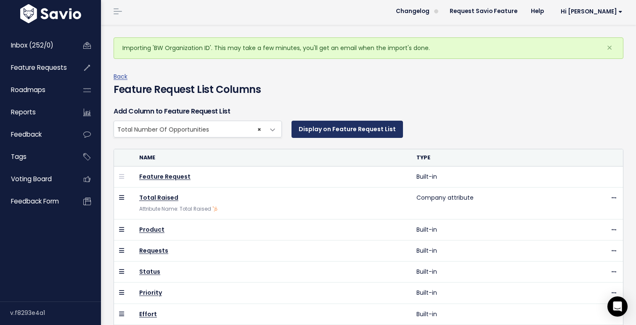
click at [351, 131] on button "Display on Feature Request List" at bounding box center [348, 129] width 112 height 17
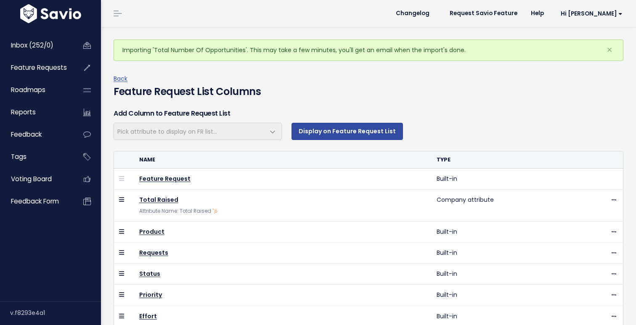
scroll to position [2, 0]
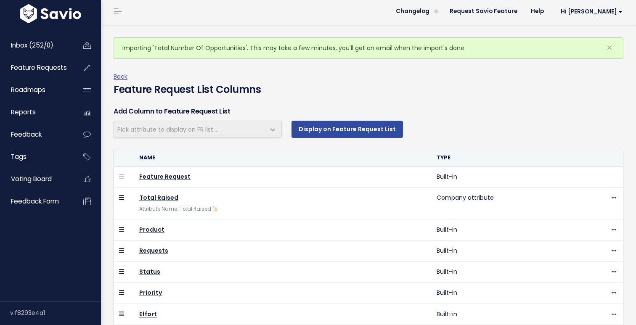
click at [260, 128] on span "Pick attribute to display on FR list..." at bounding box center [189, 129] width 151 height 16
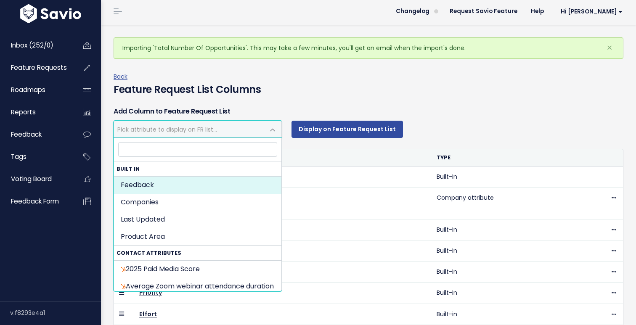
click at [271, 128] on span at bounding box center [272, 130] width 17 height 17
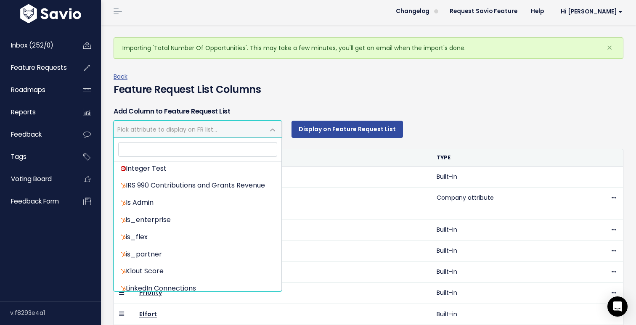
scroll to position [513, 0]
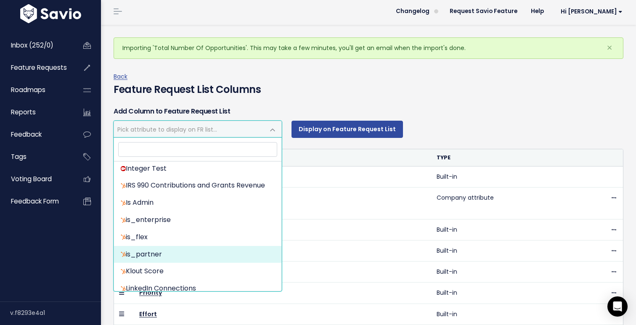
select select "{"id": null, "source_id": 5, "source_name": "HubSpot", "crm_object_type": "APPU…"
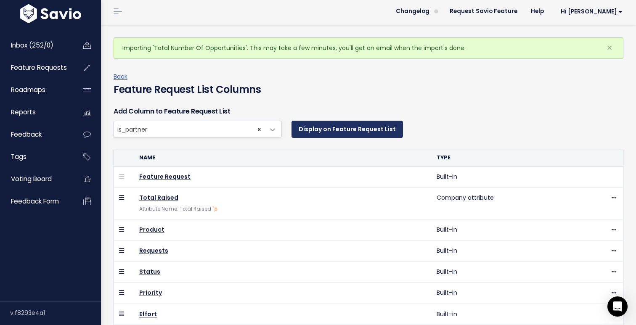
click at [326, 130] on button "Display on Feature Request List" at bounding box center [348, 129] width 112 height 17
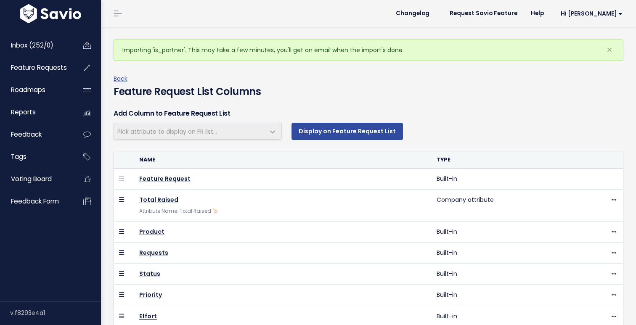
scroll to position [2, 0]
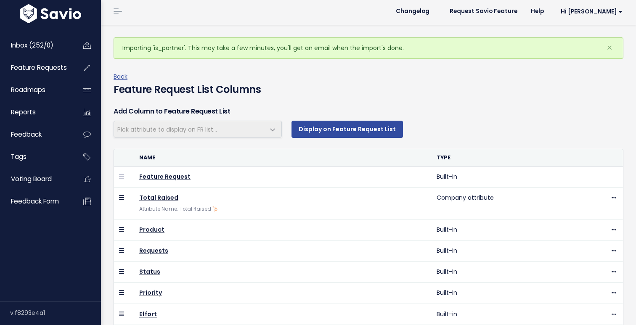
click at [253, 131] on span "Pick attribute to display on FR list..." at bounding box center [189, 129] width 151 height 16
click at [233, 129] on span "Pick attribute to display on FR list..." at bounding box center [189, 129] width 151 height 16
select select
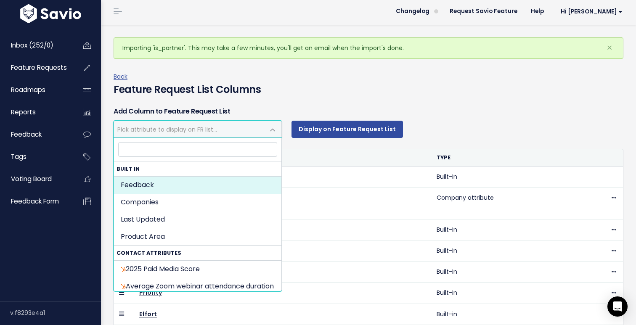
click at [274, 131] on span at bounding box center [272, 130] width 17 height 17
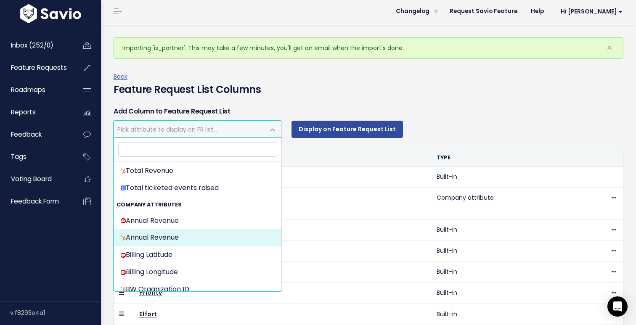
scroll to position [1147, 0]
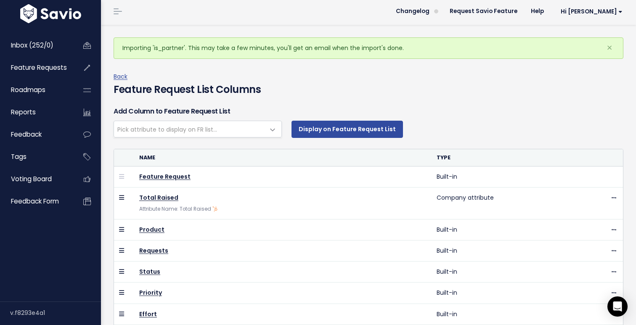
click at [435, 132] on div "Display on Feature Request List" at bounding box center [454, 129] width 338 height 17
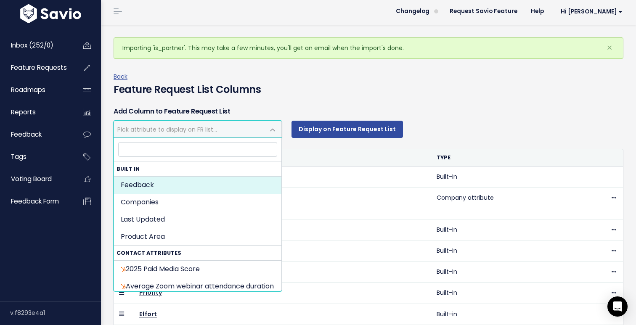
click at [227, 133] on span "Pick attribute to display on FR list..." at bounding box center [189, 129] width 151 height 16
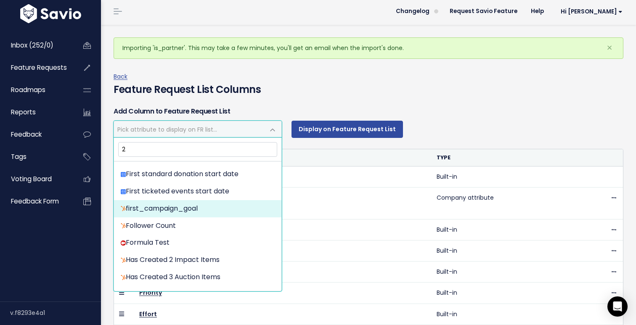
scroll to position [0, 0]
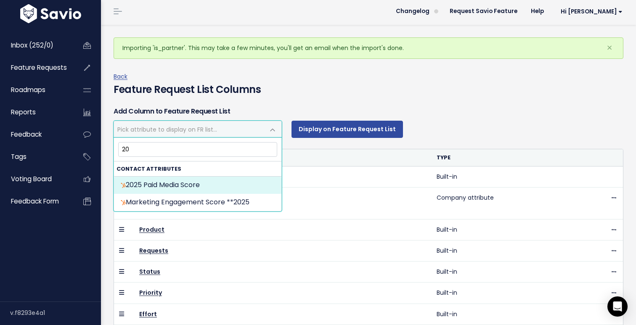
type input "2"
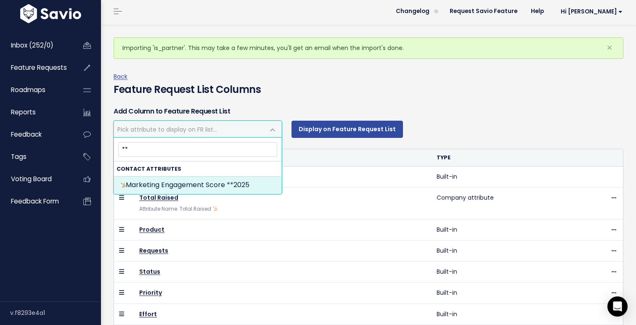
type input "*"
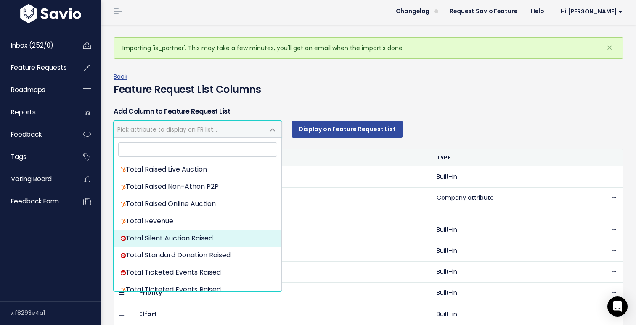
scroll to position [1987, 0]
select select "{"id": null, "source_id": 6, "source_name": "Salesforce", "crm_object_type": "A…"
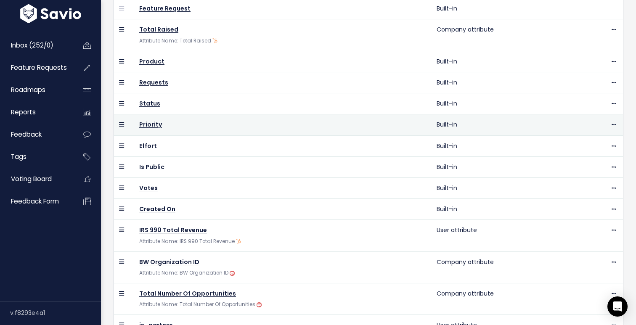
scroll to position [170, 0]
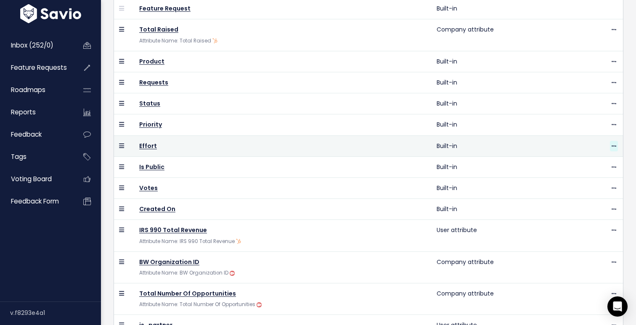
click at [615, 145] on icon at bounding box center [614, 146] width 5 height 5
click at [582, 168] on link "Hide" at bounding box center [593, 168] width 61 height 16
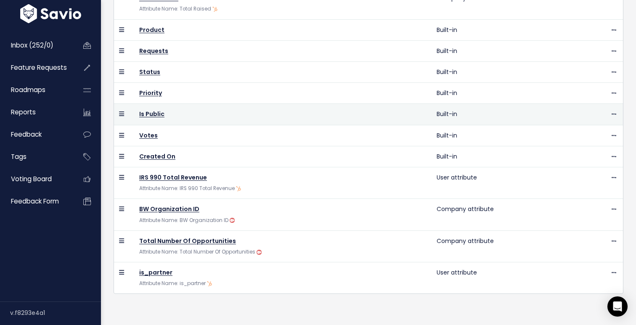
scroll to position [136, 0]
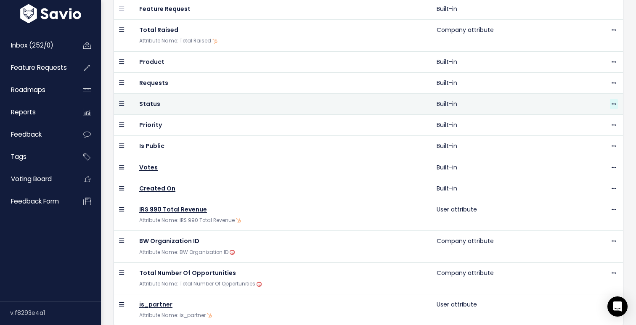
select select
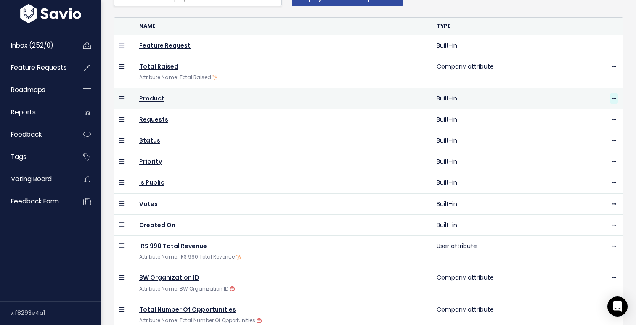
scroll to position [99, 0]
click at [615, 97] on icon at bounding box center [614, 99] width 5 height 5
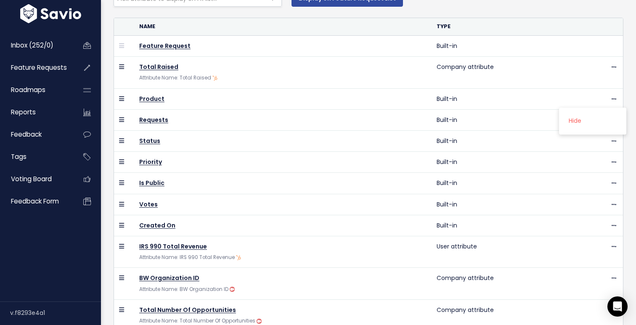
click at [347, 29] on th "Name" at bounding box center [283, 26] width 298 height 17
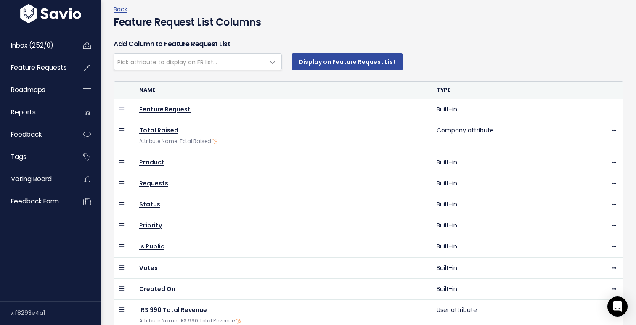
scroll to position [35, 0]
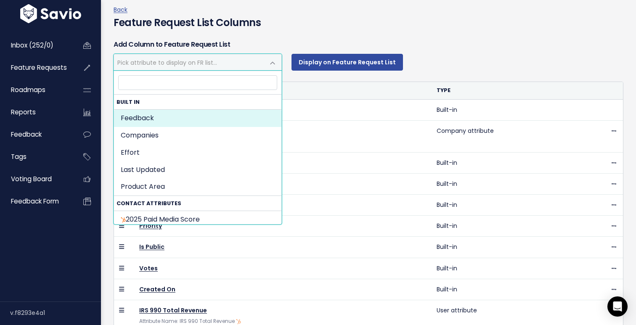
click at [252, 58] on span "Pick attribute to display on FR list..." at bounding box center [189, 62] width 151 height 16
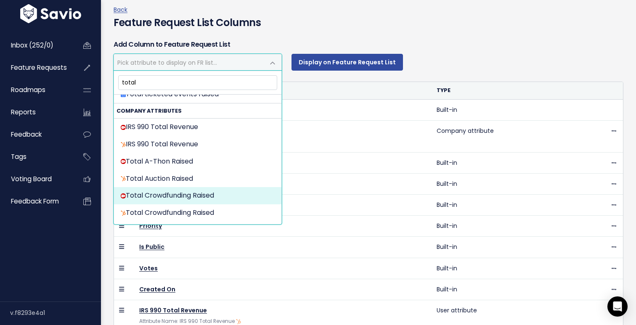
scroll to position [265, 0]
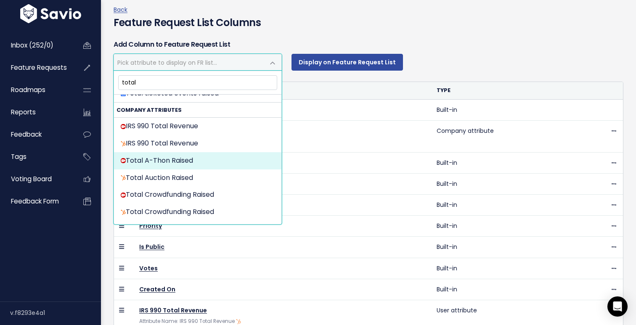
type input "total"
select select "{"id": null, "source_id": 6, "source_name": "Salesforce", "crm_object_type": "A…"
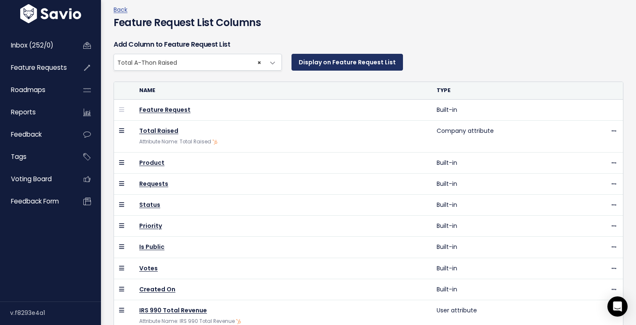
click at [317, 61] on button "Display on Feature Request List" at bounding box center [348, 62] width 112 height 17
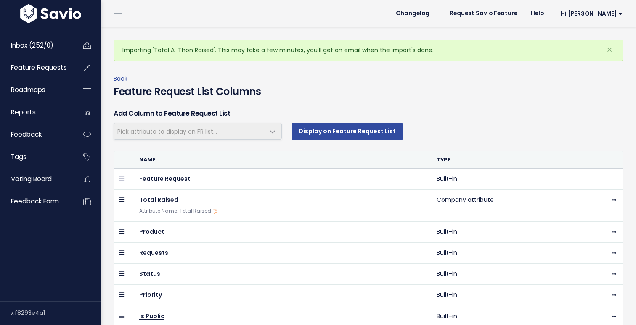
click at [186, 133] on div "Add Column to Feature Request List Pick attribute to display on FR list... Disp…" at bounding box center [368, 327] width 523 height 441
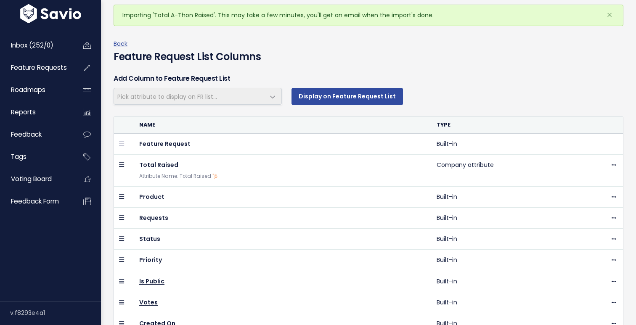
click at [229, 98] on span "Pick attribute to display on FR list..." at bounding box center [189, 96] width 151 height 16
select select
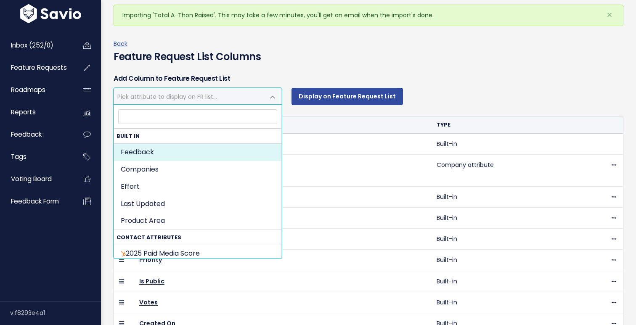
click at [266, 96] on span at bounding box center [272, 97] width 17 height 17
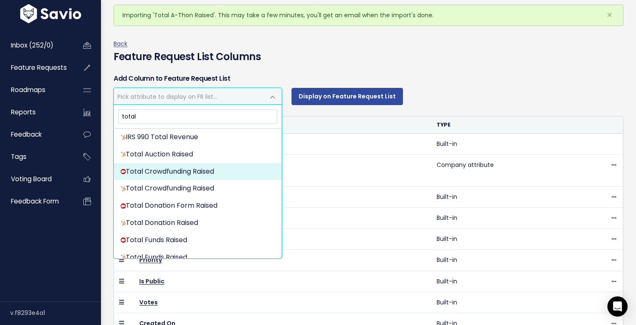
scroll to position [299, 0]
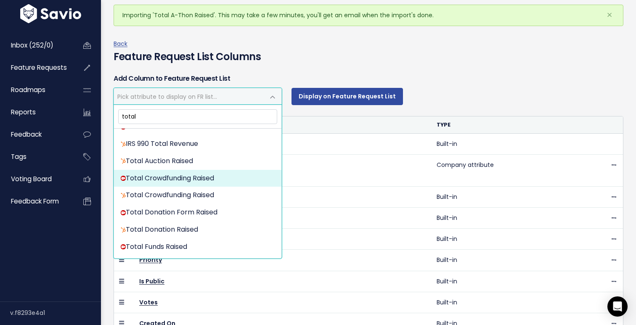
type input "total"
select select "{"id": null, "source_id": 6, "source_name": "Salesforce", "crm_object_type": "A…"
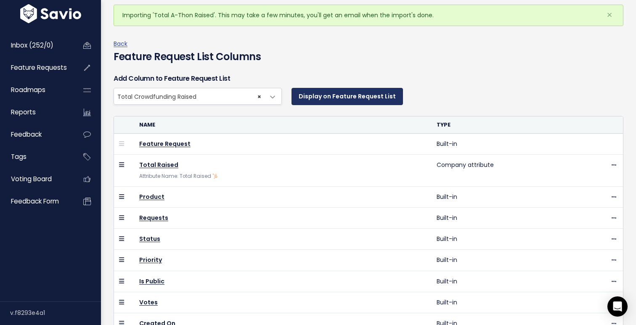
click at [345, 99] on button "Display on Feature Request List" at bounding box center [348, 96] width 112 height 17
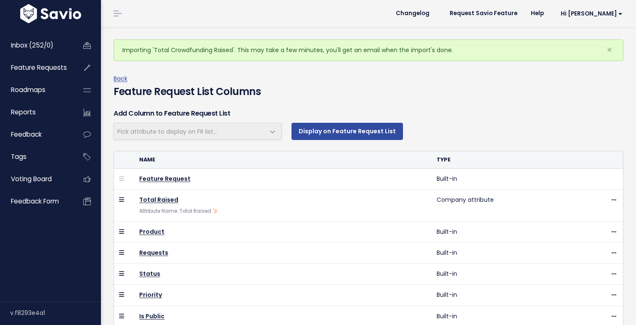
scroll to position [35, 0]
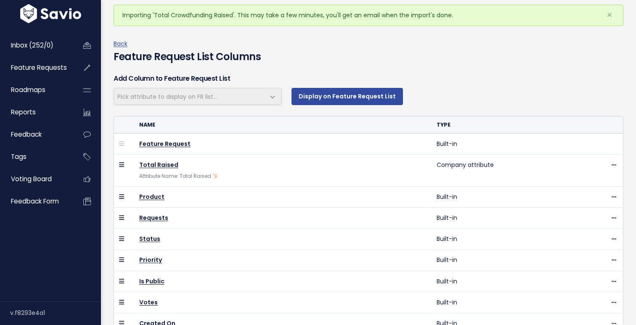
click at [270, 130] on th "Name" at bounding box center [283, 125] width 298 height 17
click at [241, 98] on span "Pick attribute to display on FR list..." at bounding box center [189, 96] width 151 height 16
click at [274, 96] on span at bounding box center [272, 97] width 17 height 17
select select
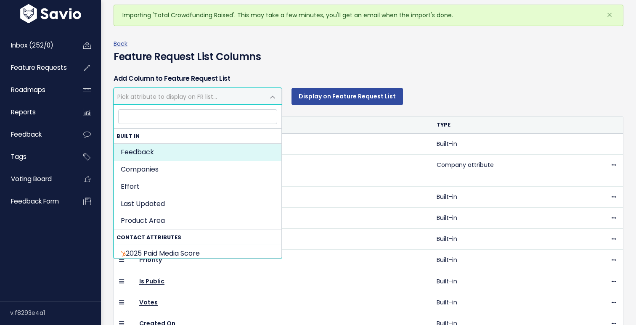
click at [220, 95] on span "Pick attribute to display on FR list..." at bounding box center [189, 96] width 151 height 16
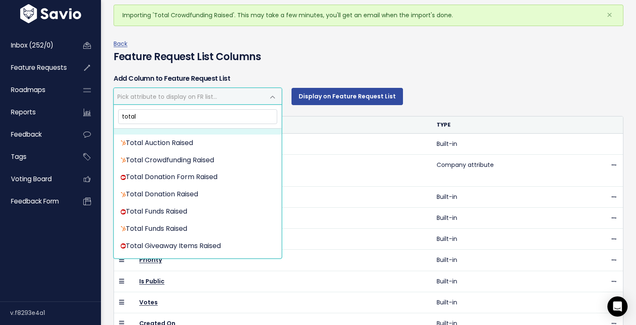
scroll to position [327, 0]
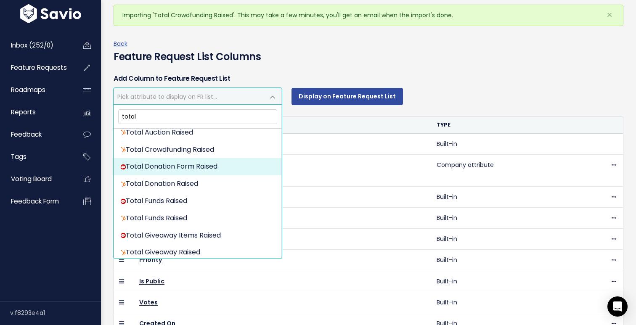
type input "total"
select select "{"id": null, "source_id": 6, "source_name": "Salesforce", "crm_object_type": "A…"
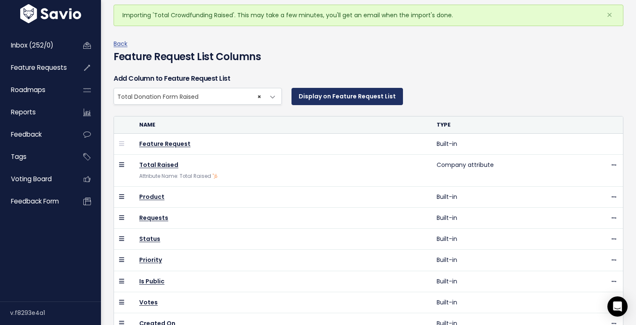
click at [350, 93] on button "Display on Feature Request List" at bounding box center [348, 96] width 112 height 17
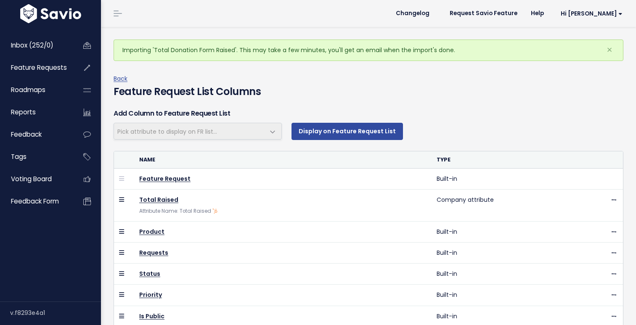
scroll to position [35, 0]
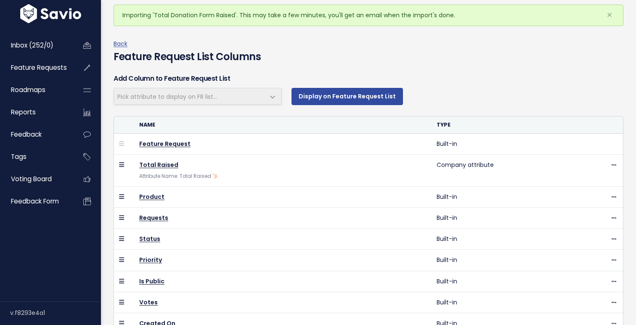
click at [233, 98] on span "Pick attribute to display on FR list..." at bounding box center [189, 96] width 151 height 16
select select
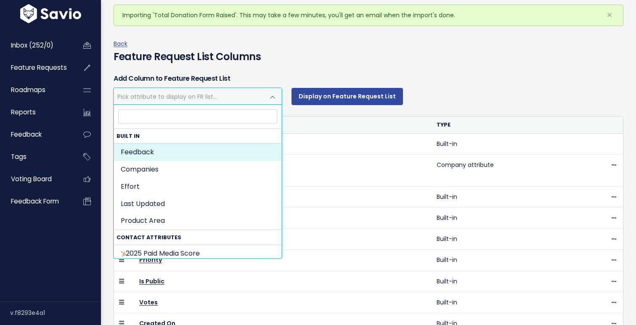
click at [261, 97] on span "Pick attribute to display on FR list..." at bounding box center [189, 96] width 151 height 16
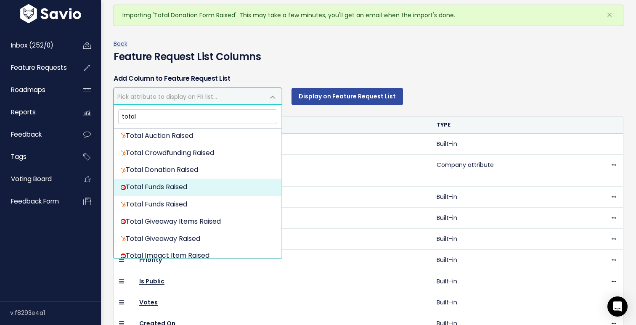
scroll to position [324, 0]
type input "total"
select select "{"id": null, "source_id": 6, "source_name": "Salesforce", "crm_object_type": "A…"
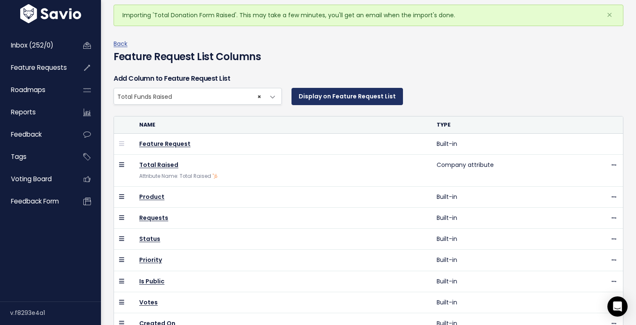
click at [343, 97] on button "Display on Feature Request List" at bounding box center [348, 96] width 112 height 17
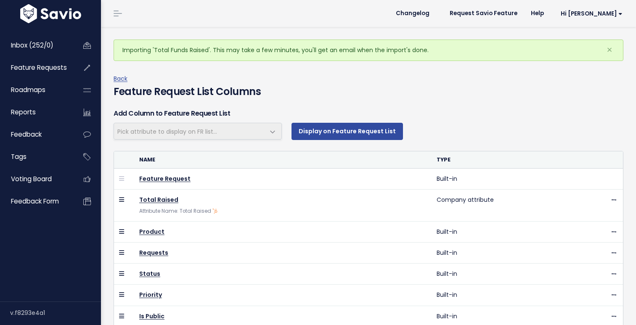
scroll to position [35, 0]
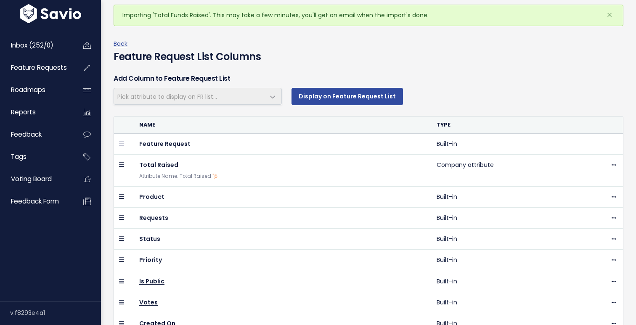
click at [263, 92] on span "Pick attribute to display on FR list..." at bounding box center [189, 96] width 151 height 16
click at [272, 98] on span at bounding box center [272, 97] width 17 height 17
select select
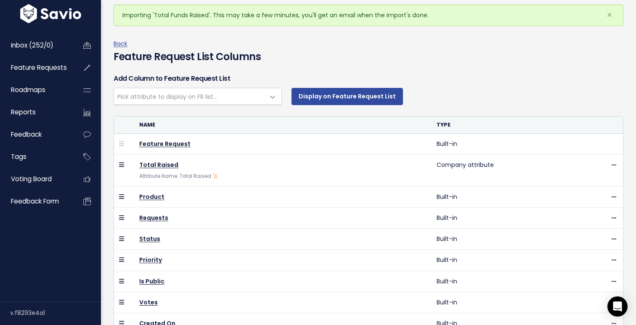
click at [255, 97] on span "Pick attribute to display on FR list..." at bounding box center [189, 96] width 151 height 16
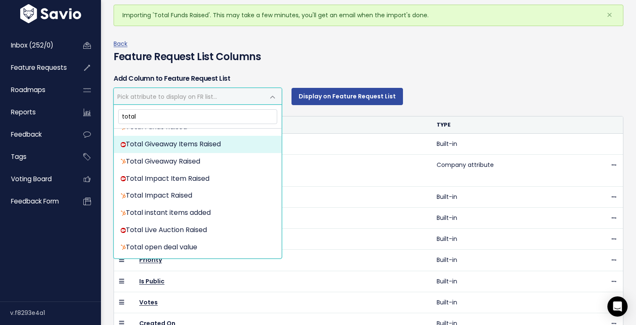
scroll to position [384, 0]
type input "total"
select select "{"id": null, "source_id": 6, "source_name": "Salesforce", "crm_object_type": "A…"
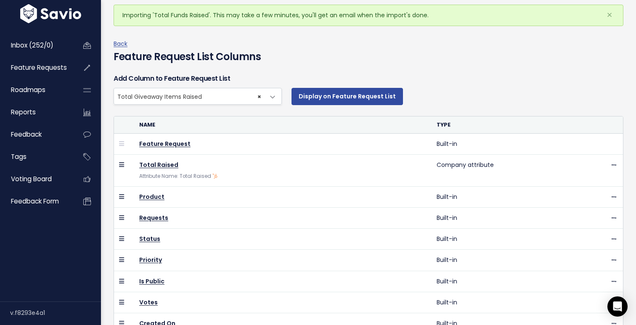
select select
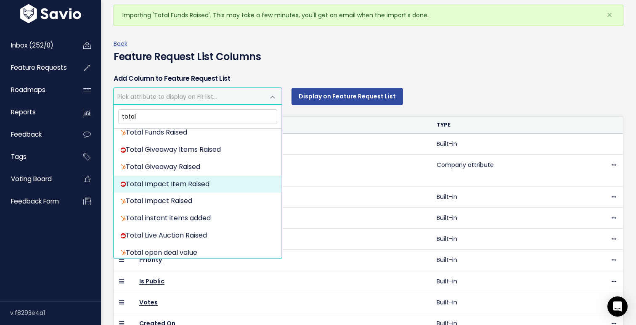
scroll to position [377, 0]
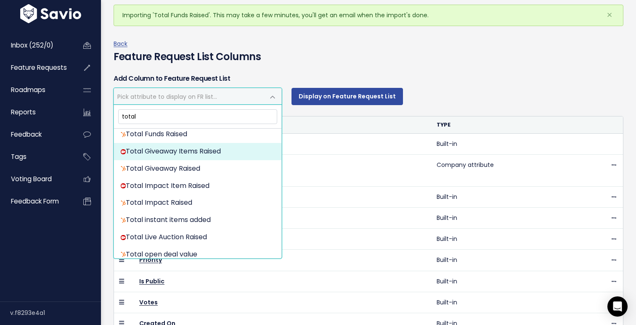
type input "total"
select select "{"id": null, "source_id": 6, "source_name": "Salesforce", "crm_object_type": "A…"
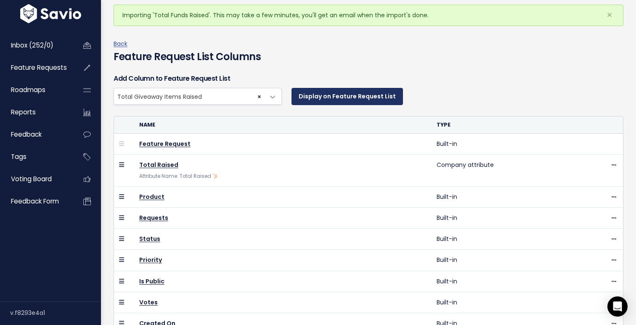
click at [351, 96] on button "Display on Feature Request List" at bounding box center [348, 96] width 112 height 17
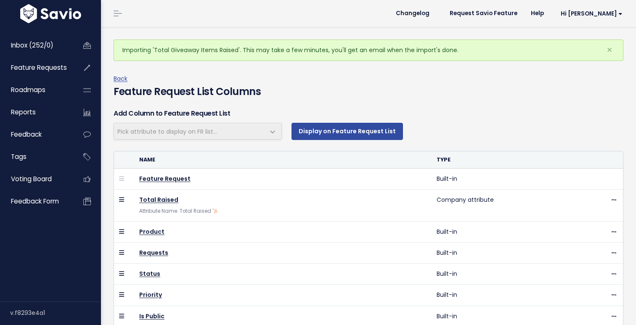
click at [225, 130] on span "Pick attribute to display on FR list..." at bounding box center [189, 131] width 151 height 16
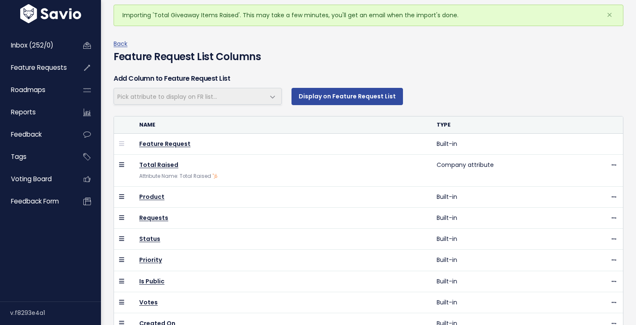
click at [255, 91] on span "Pick attribute to display on FR list..." at bounding box center [189, 96] width 151 height 16
select select
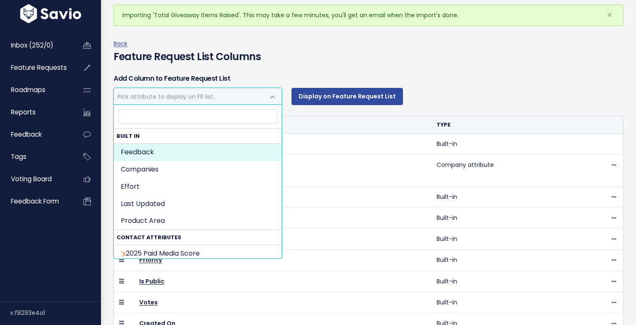
click at [244, 96] on span "Pick attribute to display on FR list..." at bounding box center [189, 96] width 151 height 16
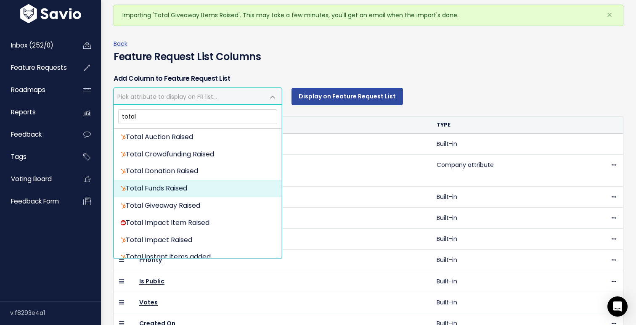
scroll to position [328, 0]
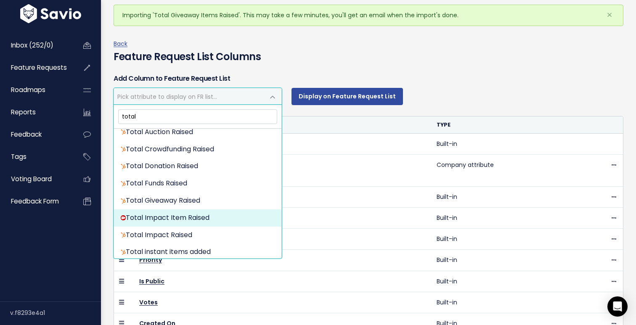
type input "total"
select select "{"id": null, "source_id": 6, "source_name": "Salesforce", "crm_object_type": "A…"
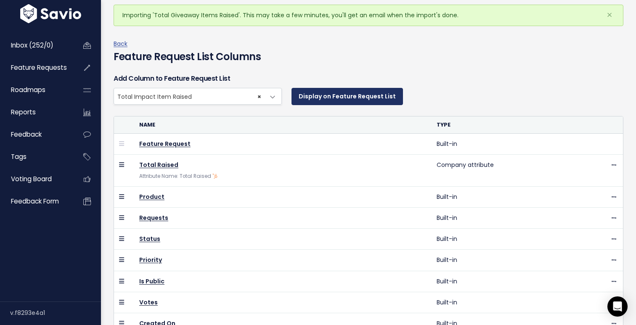
click at [334, 100] on button "Display on Feature Request List" at bounding box center [348, 96] width 112 height 17
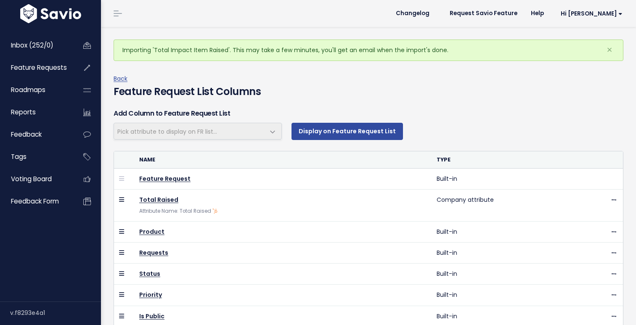
scroll to position [35, 0]
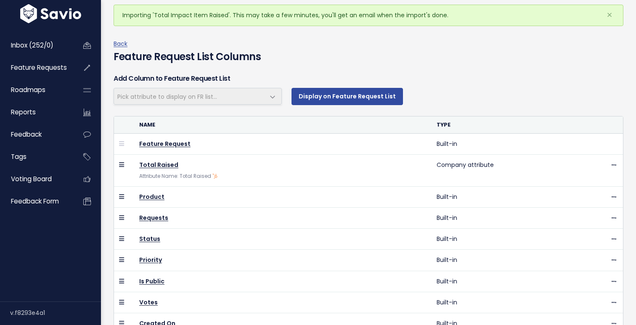
click at [220, 130] on th "Name" at bounding box center [283, 125] width 298 height 17
click at [242, 102] on span "Pick attribute to display on FR list..." at bounding box center [189, 96] width 151 height 16
click at [266, 96] on span at bounding box center [272, 97] width 17 height 17
click at [274, 98] on span at bounding box center [272, 97] width 17 height 17
select select
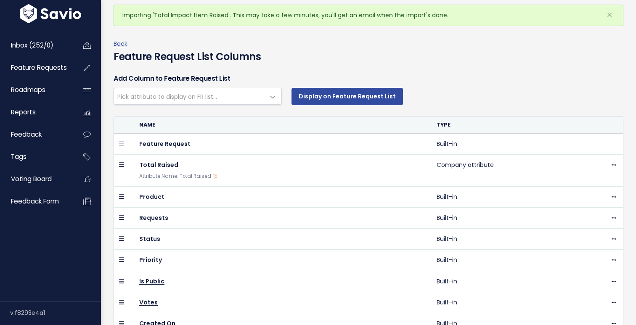
click at [228, 95] on span "Pick attribute to display on FR list..." at bounding box center [189, 96] width 151 height 16
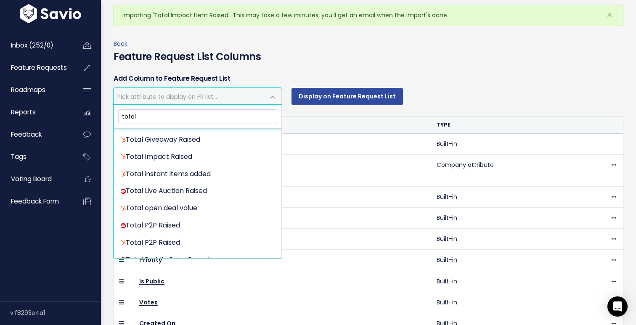
scroll to position [389, 0]
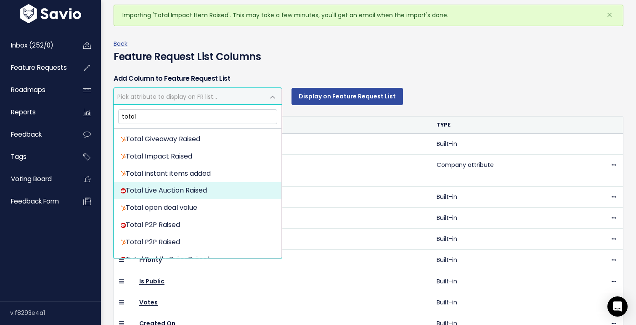
type input "total"
select select "{"id": null, "source_id": 6, "source_name": "Salesforce", "crm_object_type": "A…"
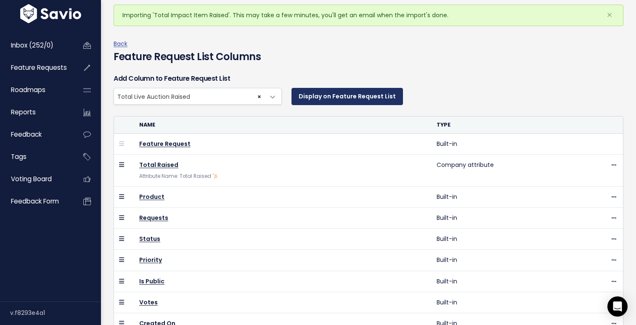
click at [348, 97] on button "Display on Feature Request List" at bounding box center [348, 96] width 112 height 17
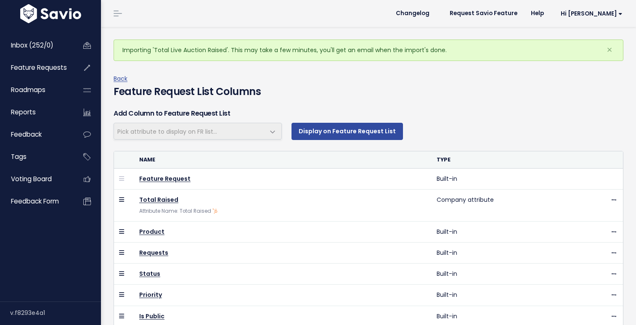
scroll to position [35, 0]
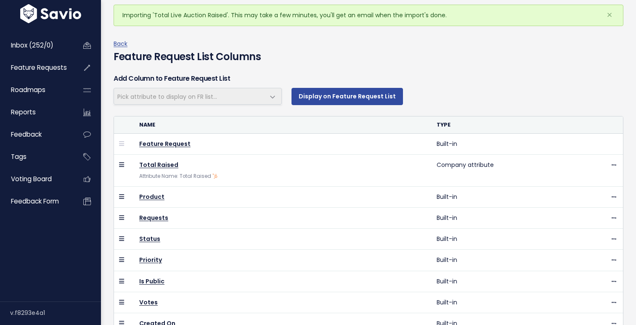
click at [263, 93] on span "Pick attribute to display on FR list..." at bounding box center [189, 96] width 151 height 16
select select
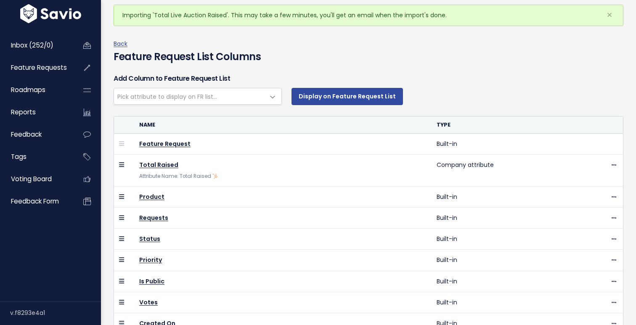
click at [261, 98] on span "Pick attribute to display on FR list..." at bounding box center [189, 96] width 151 height 16
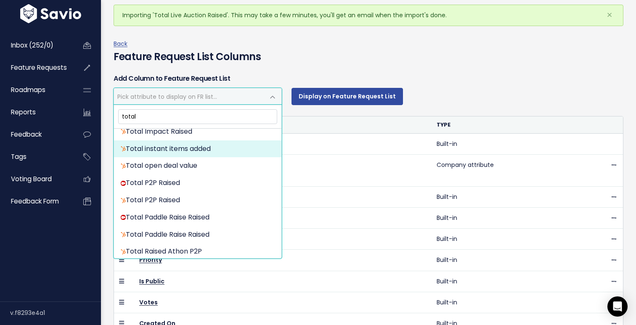
scroll to position [415, 0]
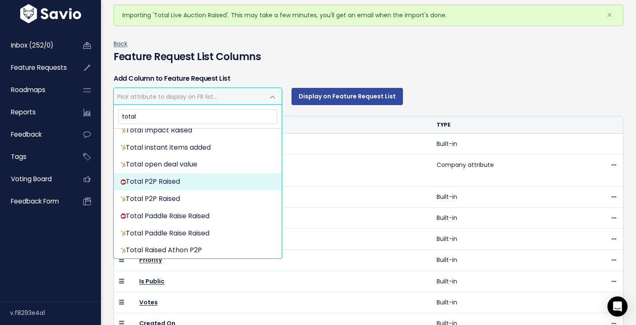
type input "total"
select select "{"id": null, "source_id": 6, "source_name": "Salesforce", "crm_object_type": "A…"
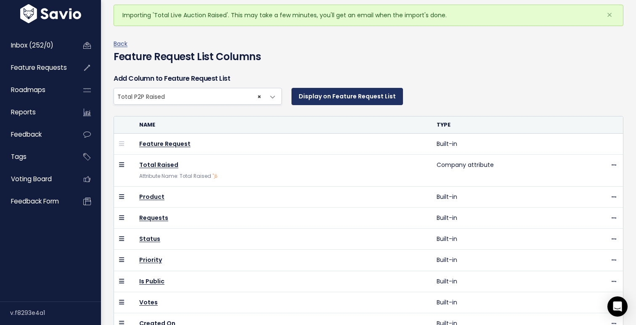
click at [363, 93] on button "Display on Feature Request List" at bounding box center [348, 96] width 112 height 17
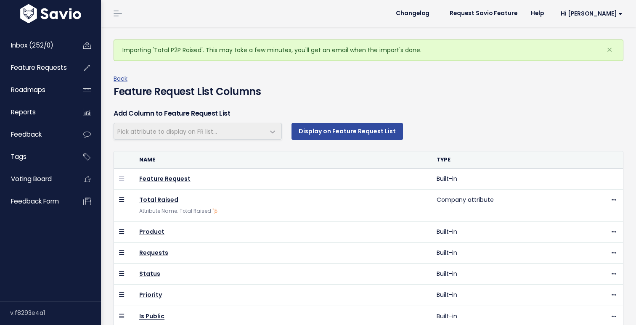
scroll to position [35, 0]
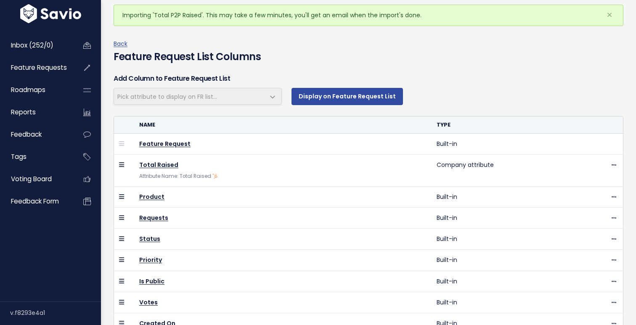
click at [236, 91] on span "Pick attribute to display on FR list..." at bounding box center [189, 96] width 151 height 16
click at [264, 95] on span "Pick attribute to display on FR list..." at bounding box center [189, 96] width 151 height 16
select select
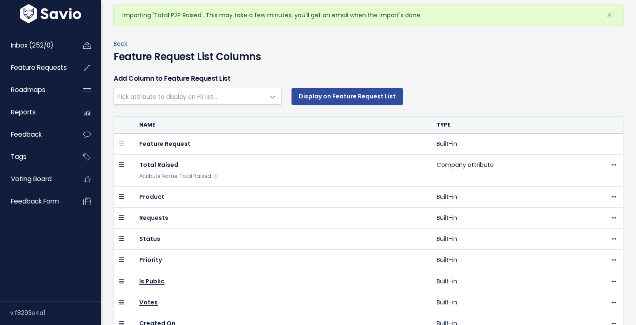
click at [251, 96] on span "Pick attribute to display on FR list..." at bounding box center [189, 96] width 151 height 16
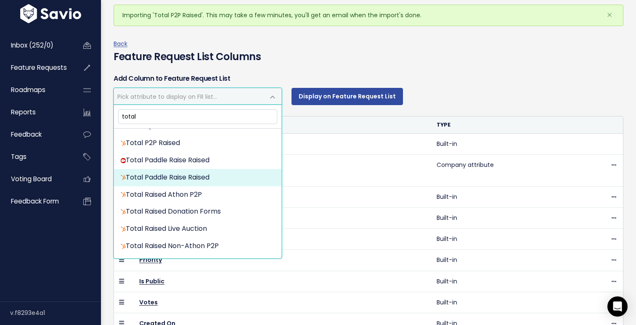
scroll to position [454, 0]
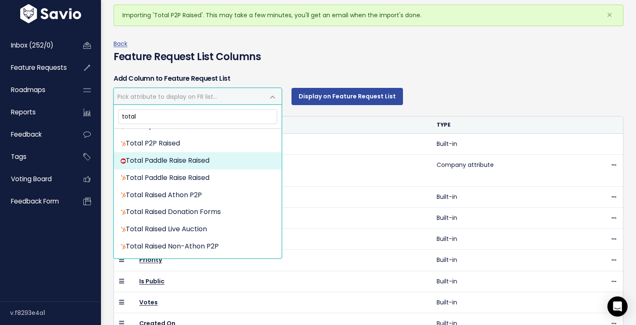
type input "total"
select select "{"id": null, "source_id": 6, "source_name": "Salesforce", "crm_object_type": "A…"
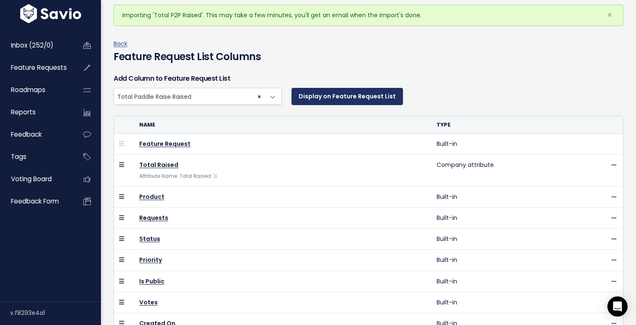
click at [365, 95] on button "Display on Feature Request List" at bounding box center [348, 96] width 112 height 17
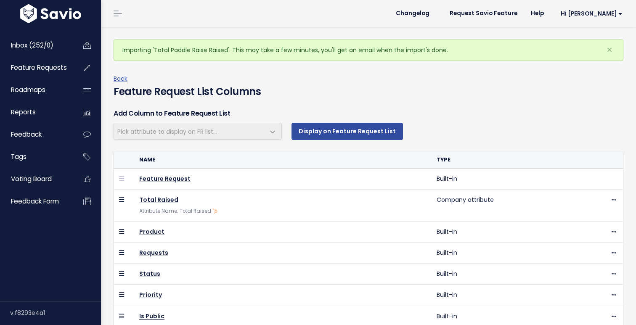
scroll to position [35, 0]
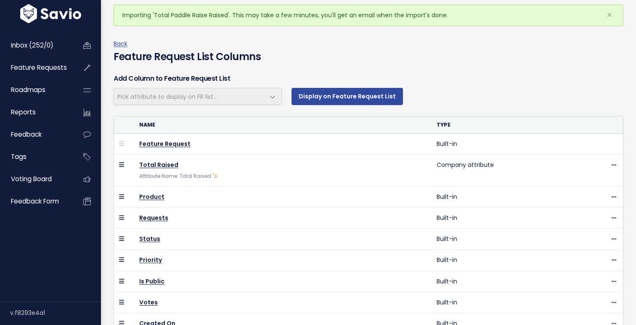
click at [247, 131] on th "Name" at bounding box center [283, 125] width 298 height 17
click at [263, 90] on span "Pick attribute to display on FR list..." at bounding box center [189, 96] width 151 height 16
select select
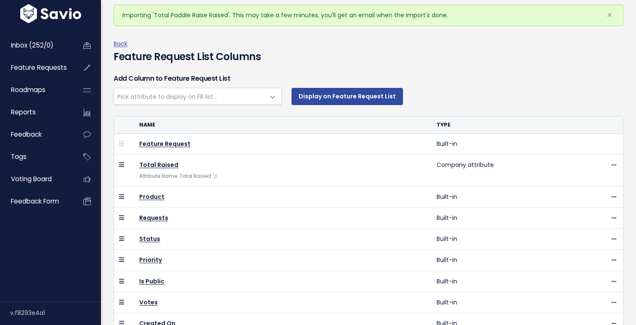
click at [258, 96] on span "Pick attribute to display on FR list..." at bounding box center [189, 96] width 151 height 16
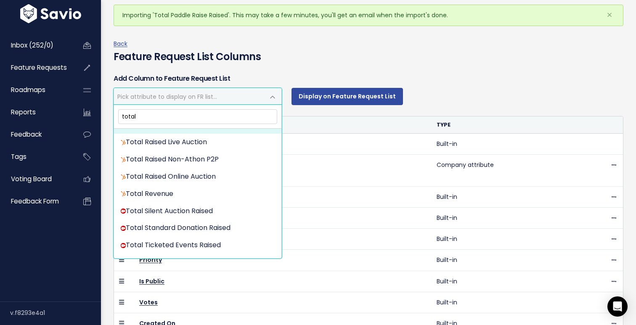
scroll to position [523, 0]
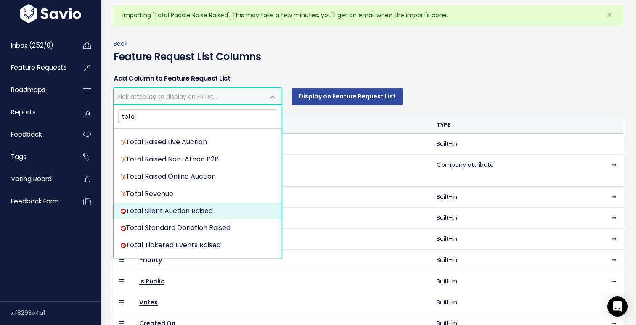
type input "total"
select select "{"id": null, "source_id": 6, "source_name": "Salesforce", "crm_object_type": "A…"
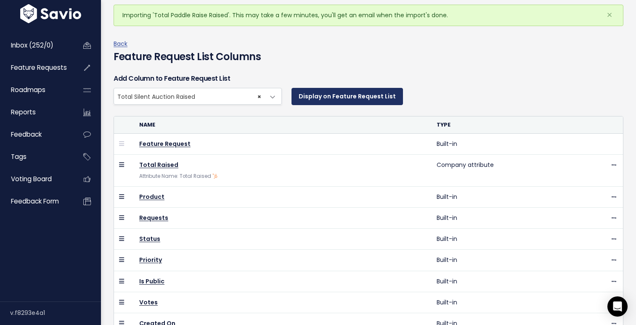
click at [336, 97] on button "Display on Feature Request List" at bounding box center [348, 96] width 112 height 17
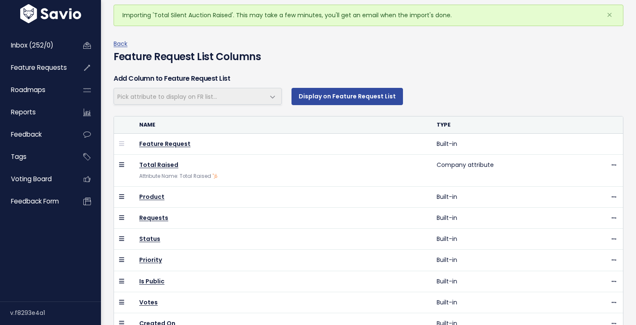
click at [254, 95] on span "Pick attribute to display on FR list..." at bounding box center [189, 96] width 151 height 16
click at [266, 97] on span at bounding box center [272, 97] width 17 height 17
select select
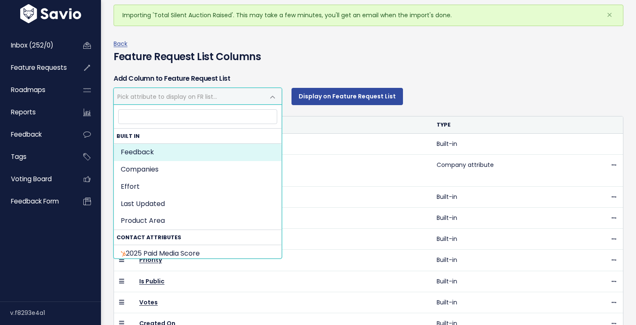
click at [239, 102] on span "Pick attribute to display on FR list..." at bounding box center [189, 96] width 151 height 16
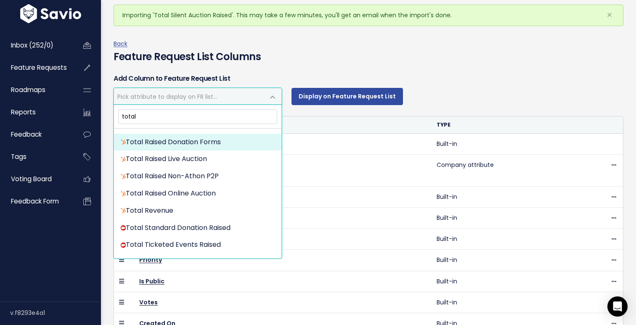
scroll to position [507, 0]
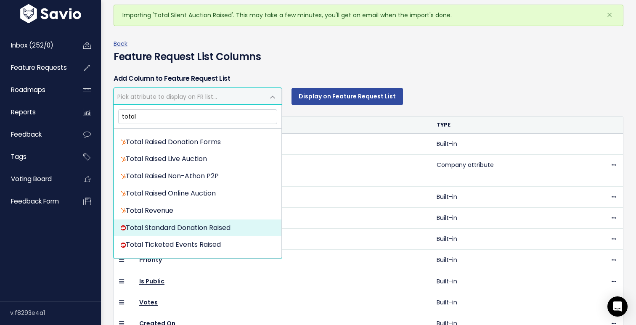
type input "total"
select select "{"id": null, "source_id": 6, "source_name": "Salesforce", "crm_object_type": "A…"
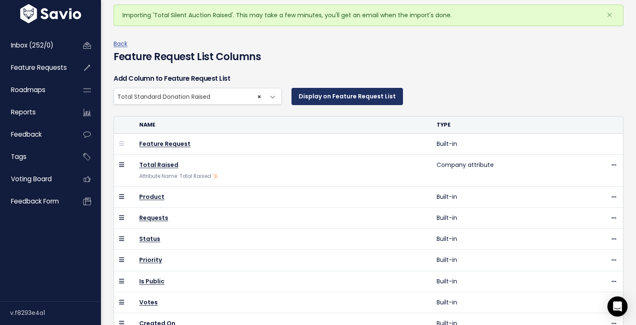
click at [347, 99] on button "Display on Feature Request List" at bounding box center [348, 96] width 112 height 17
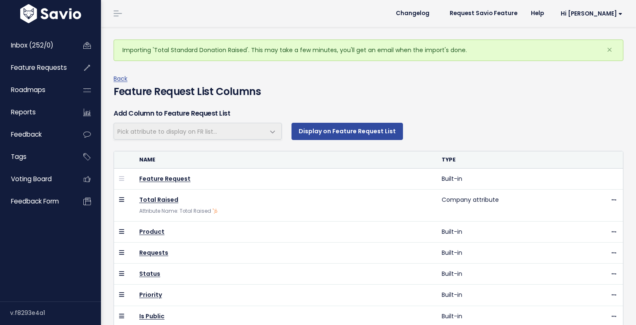
scroll to position [35, 0]
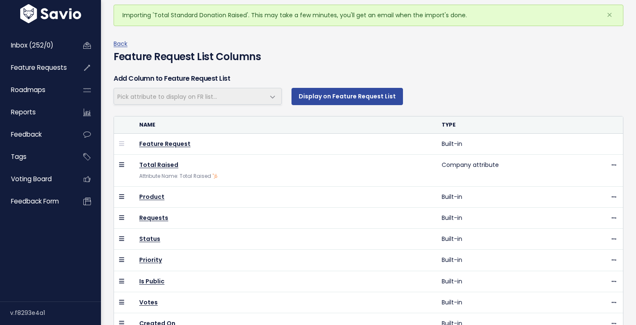
click at [239, 127] on th "Name" at bounding box center [285, 125] width 303 height 17
click at [260, 98] on span "Pick attribute to display on FR list..." at bounding box center [189, 96] width 151 height 16
select select
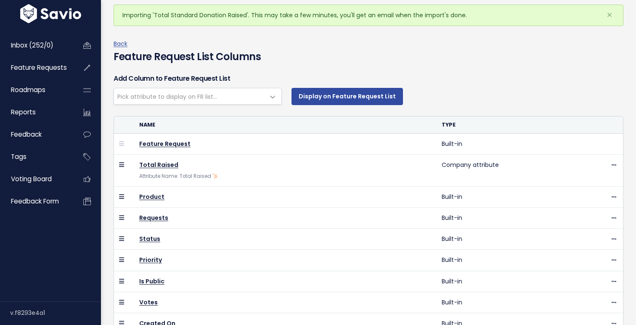
click at [268, 97] on span at bounding box center [272, 97] width 17 height 17
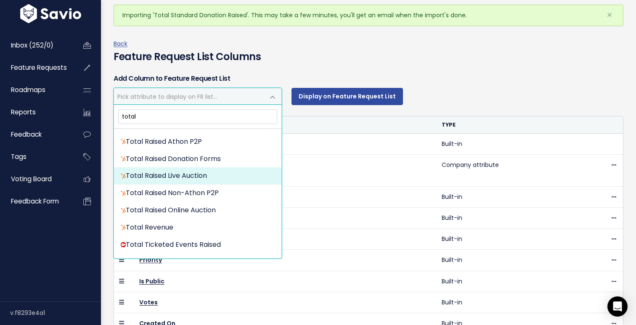
scroll to position [490, 0]
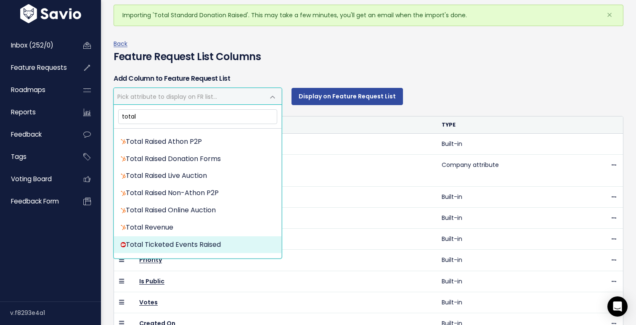
type input "total"
select select "{"id": null, "source_id": 6, "source_name": "Salesforce", "crm_object_type": "A…"
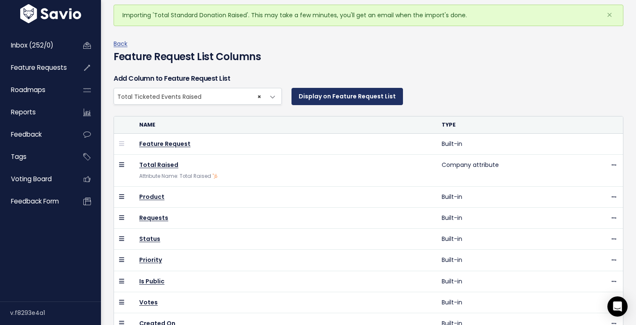
click at [346, 98] on button "Display on Feature Request List" at bounding box center [348, 96] width 112 height 17
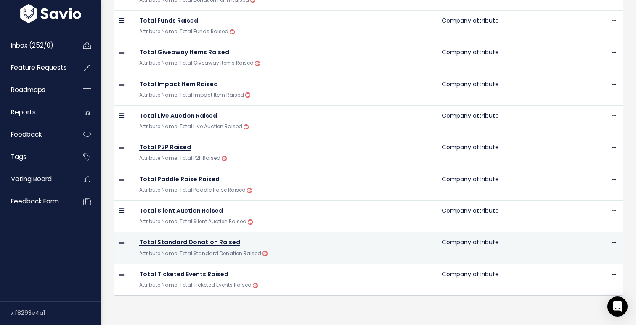
scroll to position [581, 0]
click at [614, 241] on icon at bounding box center [614, 243] width 5 height 5
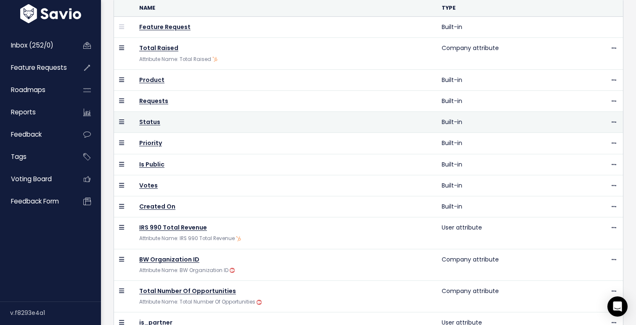
scroll to position [150, 0]
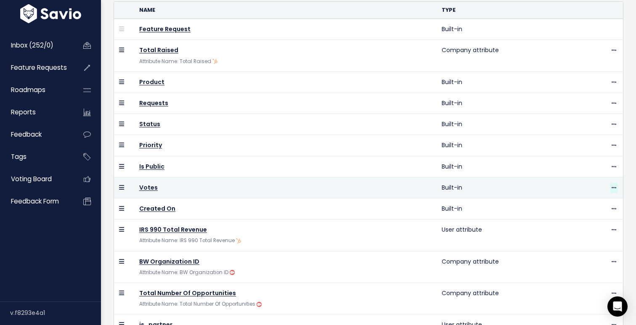
click at [614, 186] on icon at bounding box center [614, 188] width 5 height 5
click at [582, 207] on link "Hide" at bounding box center [593, 210] width 61 height 16
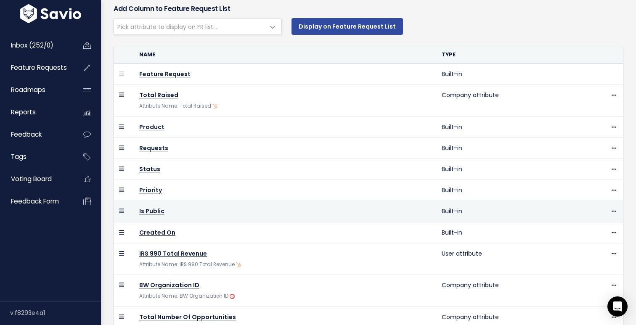
scroll to position [70, 0]
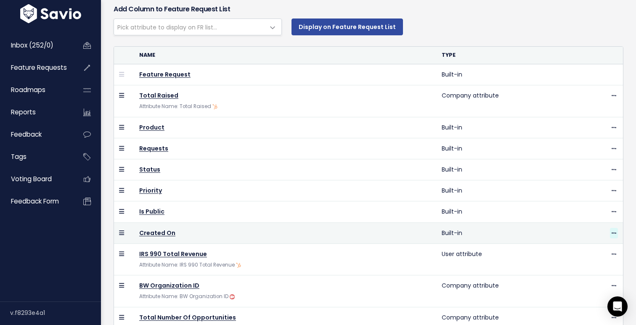
click at [613, 232] on icon at bounding box center [614, 233] width 5 height 5
click at [576, 254] on link "Hide" at bounding box center [593, 255] width 61 height 16
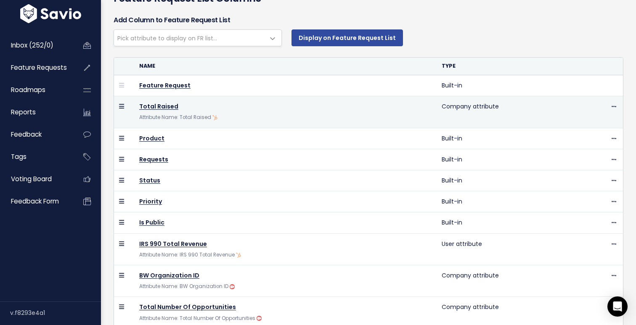
scroll to position [93, 0]
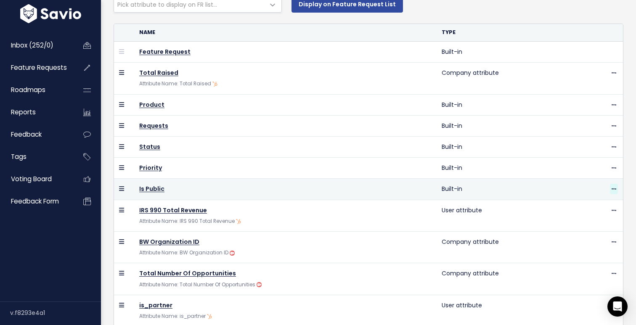
click at [614, 187] on icon at bounding box center [614, 189] width 5 height 5
click at [571, 211] on link "Hide" at bounding box center [593, 211] width 61 height 16
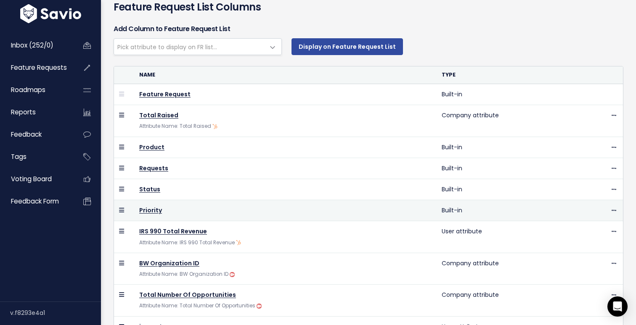
scroll to position [50, 0]
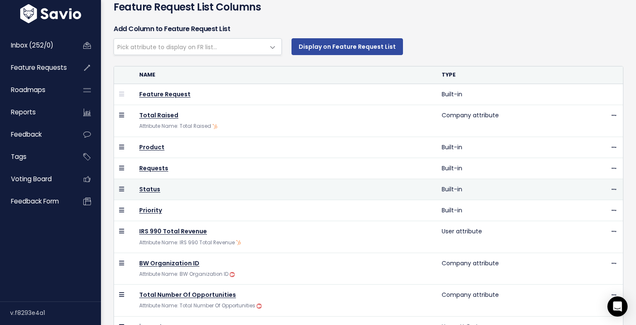
select select
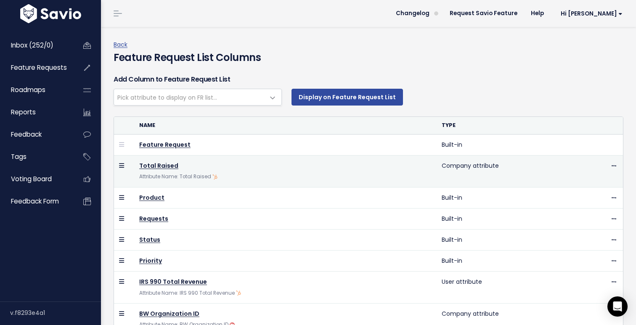
scroll to position [0, 0]
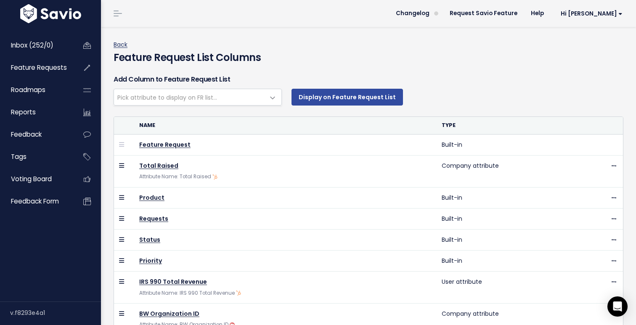
click at [124, 46] on link "Back" at bounding box center [121, 44] width 14 height 8
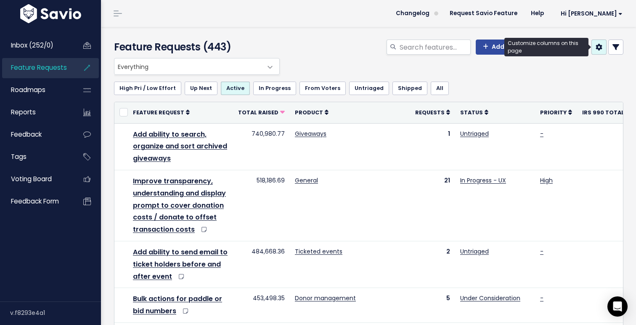
click at [597, 47] on icon at bounding box center [599, 47] width 7 height 7
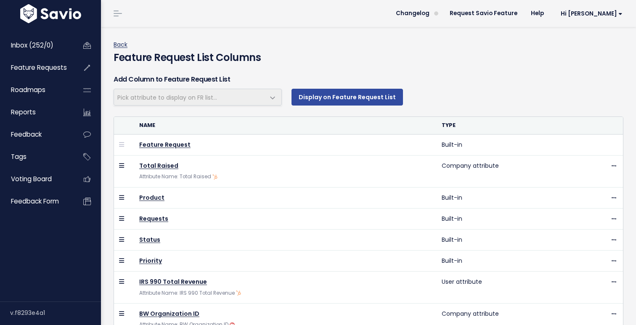
click at [121, 47] on link "Back" at bounding box center [121, 44] width 14 height 8
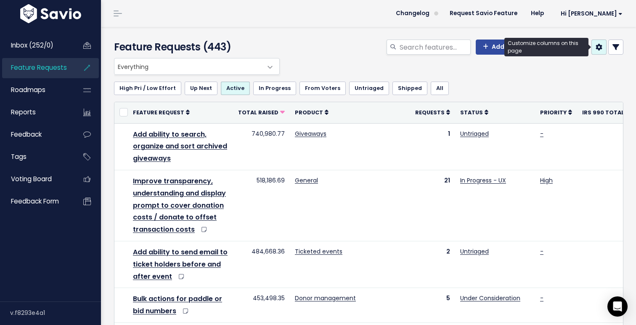
click at [599, 47] on icon at bounding box center [599, 47] width 7 height 7
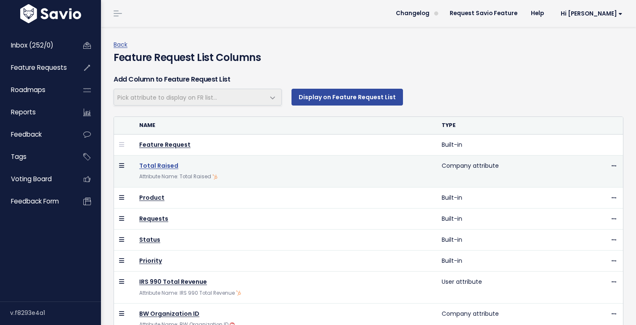
click at [159, 165] on link "Total Raised" at bounding box center [158, 166] width 39 height 8
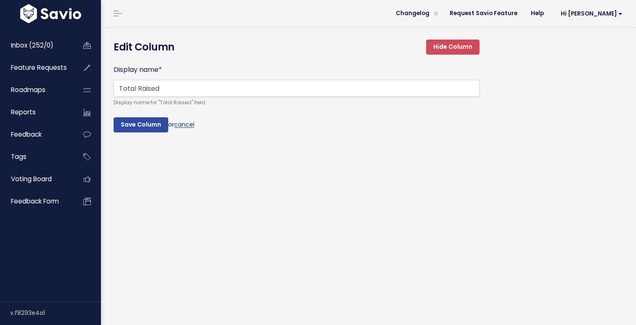
click at [188, 124] on link "cancel" at bounding box center [184, 124] width 20 height 8
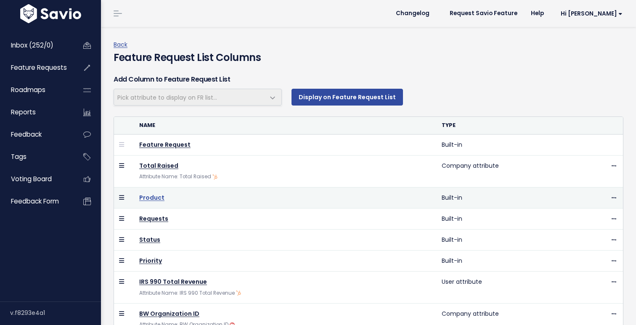
click at [152, 197] on link "Product" at bounding box center [151, 198] width 25 height 8
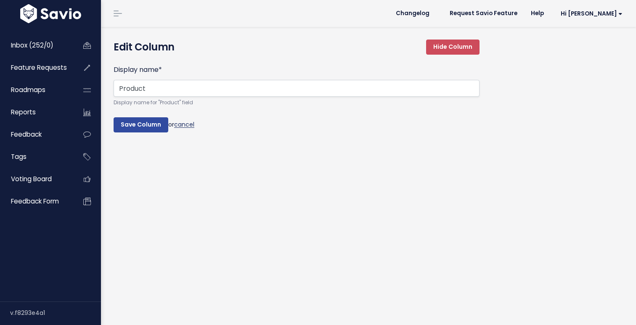
click at [192, 128] on link "cancel" at bounding box center [184, 124] width 20 height 8
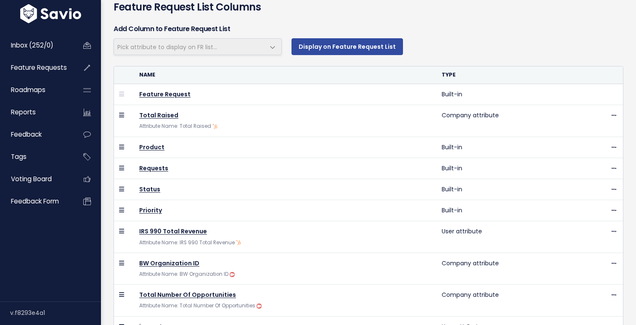
scroll to position [231, 0]
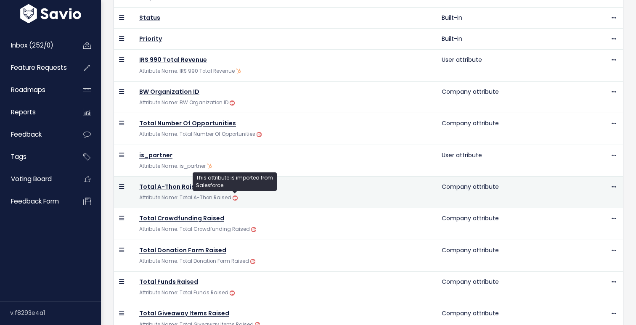
select select
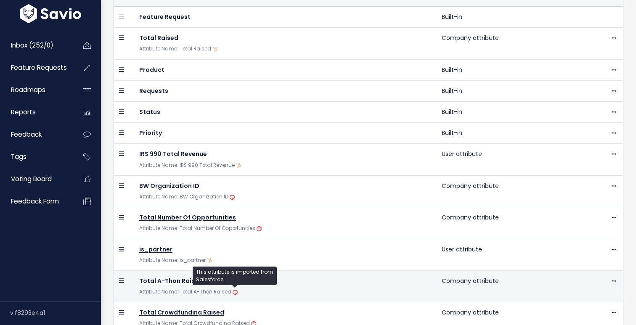
scroll to position [127, 0]
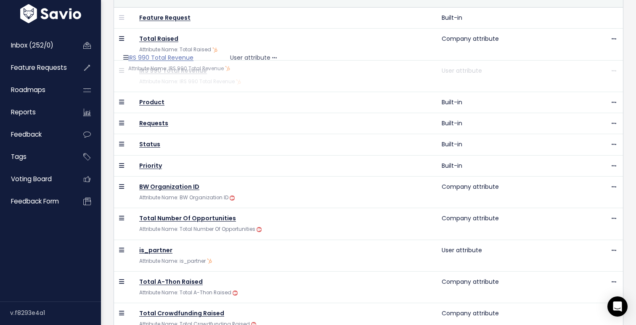
drag, startPoint x: 121, startPoint y: 154, endPoint x: 130, endPoint y: 62, distance: 92.2
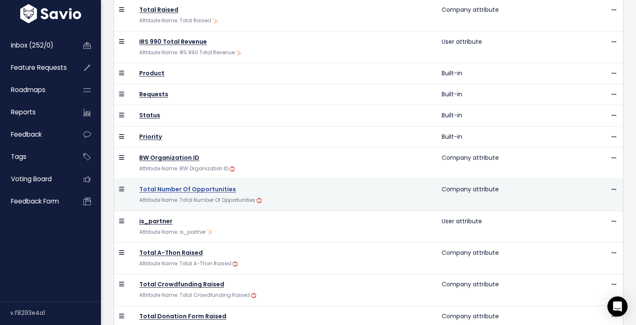
scroll to position [168, 0]
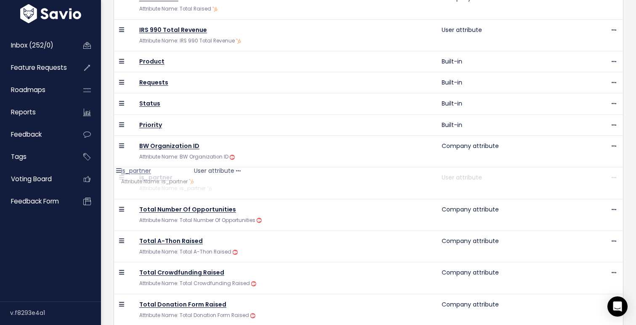
drag, startPoint x: 122, startPoint y: 207, endPoint x: 125, endPoint y: 172, distance: 35.8
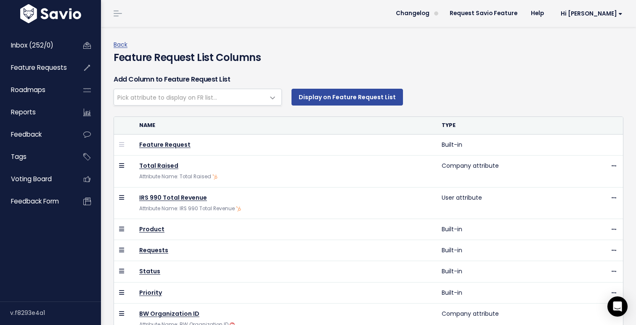
scroll to position [0, 0]
click at [609, 16] on span "Hi [PERSON_NAME]" at bounding box center [592, 14] width 62 height 6
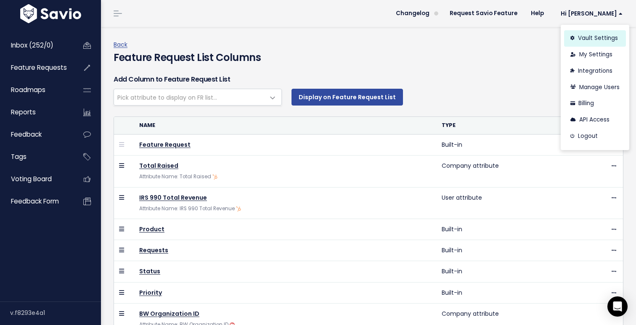
click at [589, 39] on link "Vault Settings" at bounding box center [595, 38] width 62 height 16
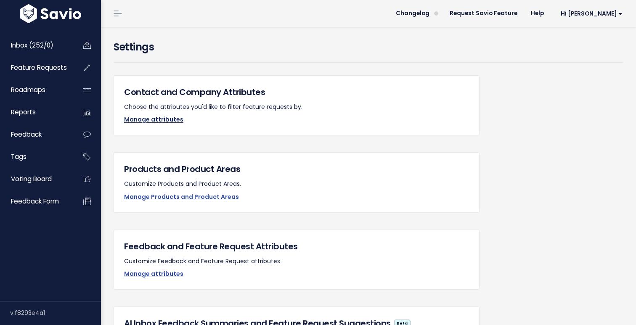
click at [158, 120] on link "Manage attributes" at bounding box center [153, 119] width 59 height 8
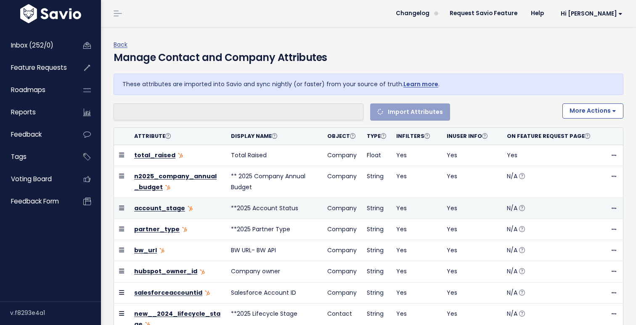
select select
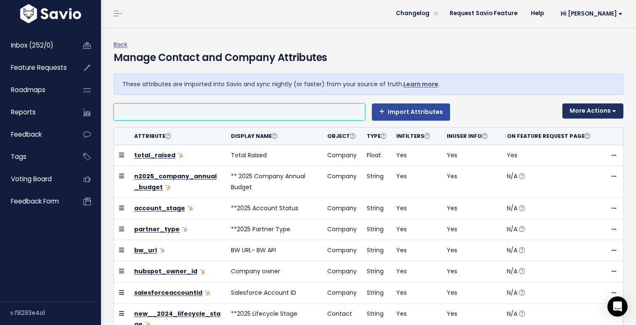
click at [618, 110] on button "More Actions" at bounding box center [593, 111] width 61 height 15
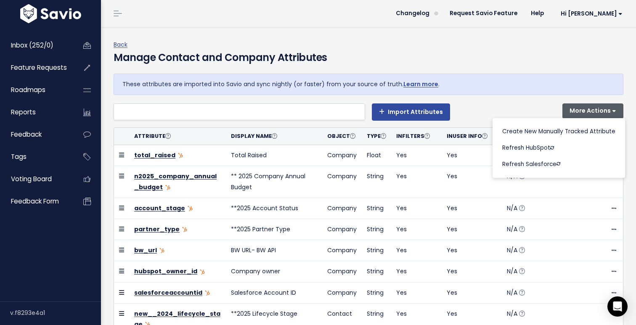
click at [476, 114] on div "** 2025 Account Source ** 2025 Industry **2025 Diocese A-thons A-thons About Us…" at bounding box center [335, 112] width 442 height 17
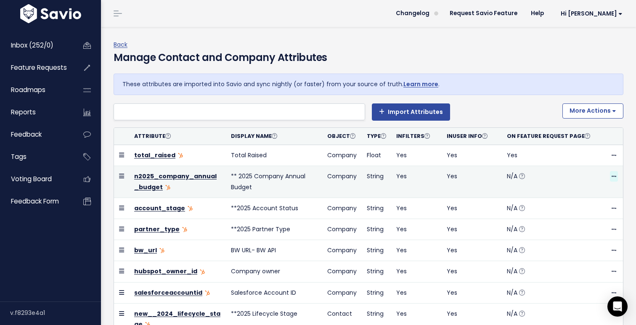
click at [616, 175] on icon at bounding box center [614, 176] width 5 height 5
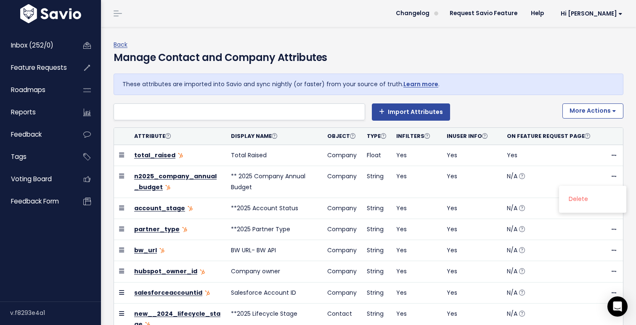
click at [497, 105] on div "** 2025 Account Source ** 2025 Industry **2025 Diocese A-thons A-thons About Us…" at bounding box center [335, 112] width 442 height 17
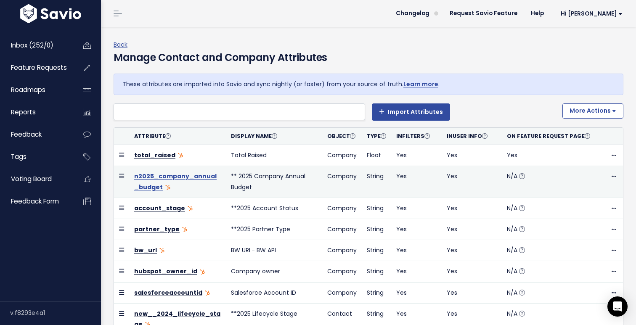
click at [144, 176] on link "n2025_company_annual_budget" at bounding box center [175, 181] width 82 height 19
